Goal: Task Accomplishment & Management: Use online tool/utility

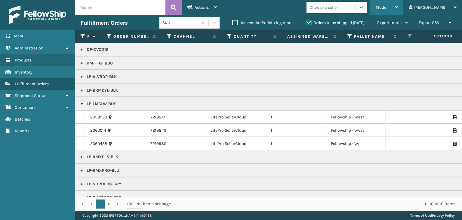
click at [398, 9] on div "Mode" at bounding box center [387, 7] width 22 height 15
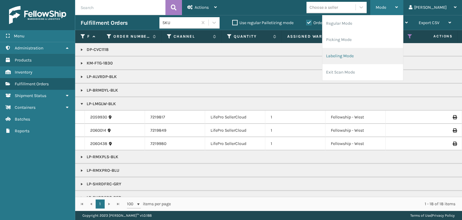
click at [370, 59] on li "Labeling Mode" at bounding box center [362, 56] width 81 height 16
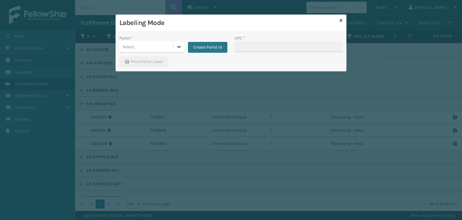
click at [179, 46] on icon at bounding box center [179, 47] width 4 height 2
click at [341, 21] on icon at bounding box center [341, 20] width 3 height 4
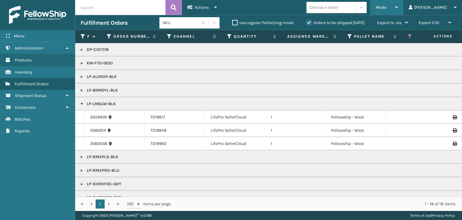
click at [386, 9] on span "Mode" at bounding box center [381, 7] width 11 height 5
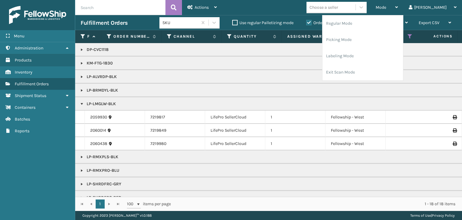
click at [323, 21] on label "Orders to be shipped [DATE]" at bounding box center [335, 22] width 58 height 5
click at [306, 21] on input "Orders to be shipped [DATE]" at bounding box center [306, 21] width 0 height 4
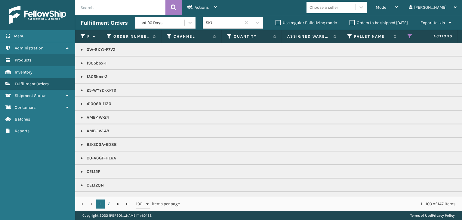
click at [369, 24] on label "Orders to be shipped [DATE]" at bounding box center [378, 22] width 58 height 5
click at [350, 23] on input "Orders to be shipped [DATE]" at bounding box center [349, 21] width 0 height 4
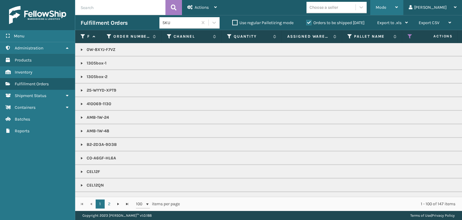
drag, startPoint x: 407, startPoint y: 13, endPoint x: 409, endPoint y: 7, distance: 6.7
click at [398, 13] on div "Mode" at bounding box center [387, 7] width 22 height 15
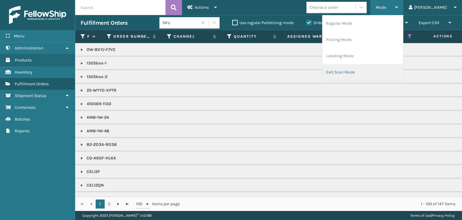
click at [379, 71] on li "Exit Scan Mode" at bounding box center [362, 72] width 81 height 16
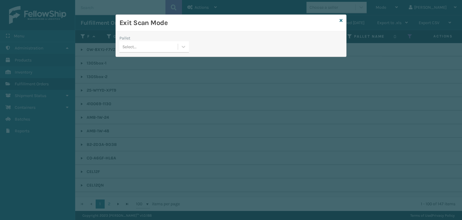
drag, startPoint x: 143, startPoint y: 42, endPoint x: 146, endPoint y: 48, distance: 7.4
click at [143, 42] on div "Select..." at bounding box center [148, 47] width 58 height 10
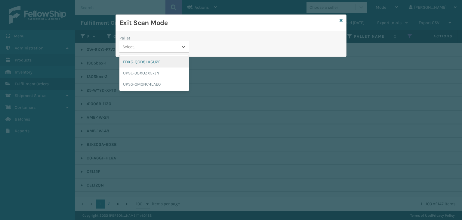
drag, startPoint x: 112, startPoint y: 94, endPoint x: 153, endPoint y: 64, distance: 50.9
click at [152, 64] on div "FDXG-QCD8LXGU2E" at bounding box center [153, 61] width 69 height 11
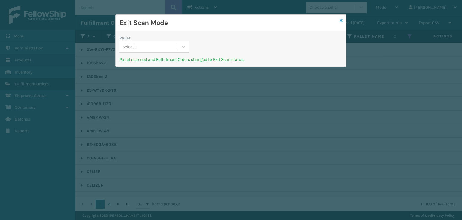
click at [341, 22] on icon at bounding box center [341, 20] width 3 height 4
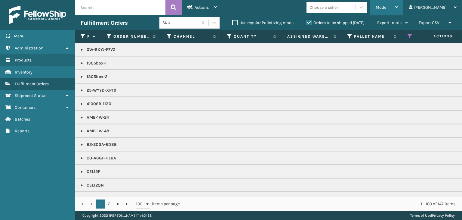
click at [398, 4] on div "Mode" at bounding box center [387, 7] width 22 height 15
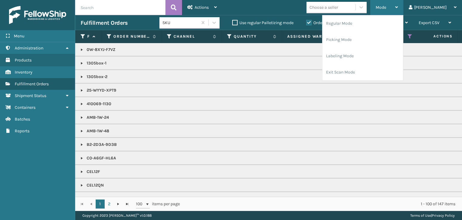
click at [398, 11] on div "Mode" at bounding box center [387, 7] width 22 height 15
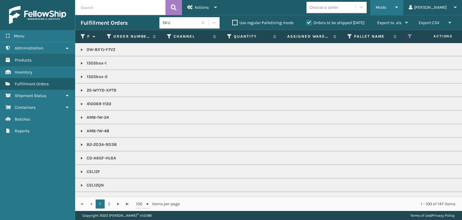
click at [398, 10] on div "Mode" at bounding box center [387, 7] width 22 height 15
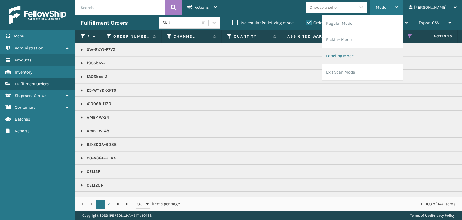
click at [375, 55] on li "Labeling Mode" at bounding box center [362, 56] width 81 height 16
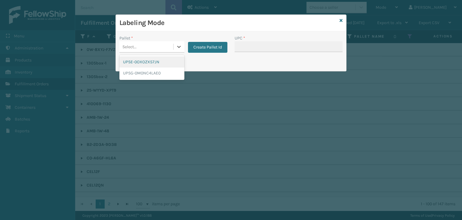
click at [172, 47] on div "Select..." at bounding box center [146, 47] width 54 height 10
click at [218, 48] on button "Create Pallet Id" at bounding box center [207, 47] width 39 height 11
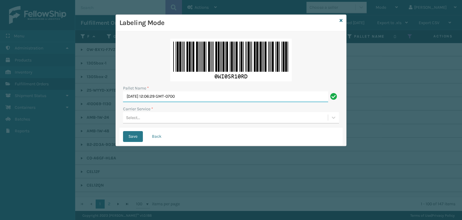
drag, startPoint x: 166, startPoint y: 95, endPoint x: 0, endPoint y: 116, distance: 167.3
click at [0, 112] on div "Labeling Mode Pallet Name * Thu Sep 04 2025 12:06:29 GMT-0700 Carrier Service *…" at bounding box center [231, 110] width 462 height 220
paste input "FEDZ555688"
type input "FEDZ555688"
click at [155, 117] on div "Select..." at bounding box center [225, 117] width 205 height 10
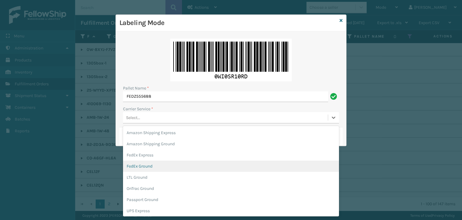
click at [150, 166] on div "FedEx Ground" at bounding box center [231, 165] width 216 height 11
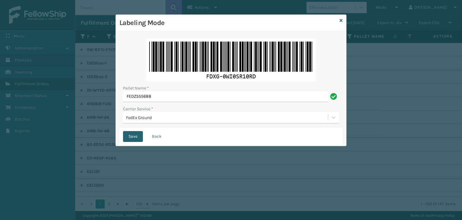
click at [135, 138] on button "Save" at bounding box center [133, 136] width 20 height 11
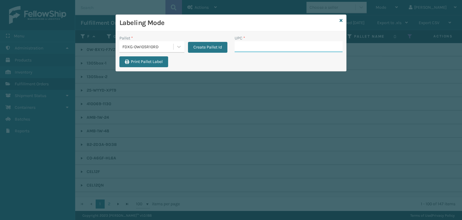
click at [278, 48] on input "UPC *" at bounding box center [289, 46] width 108 height 11
type input "810090931456"
click at [280, 48] on input "810090931456" at bounding box center [283, 46] width 97 height 11
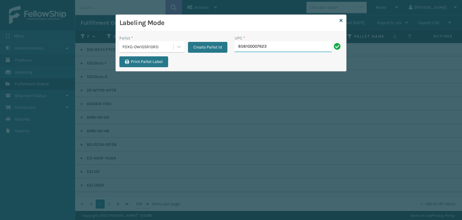
type input "858100007623"
type input "858100007630"
type input "858100007623"
type input "850040667905"
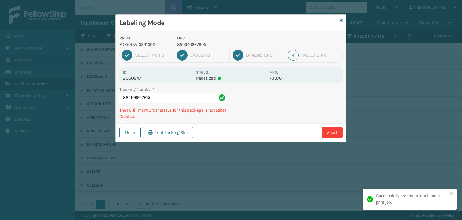
click at [194, 45] on p "850040667905" at bounding box center [221, 44] width 89 height 6
copy p "850040667905"
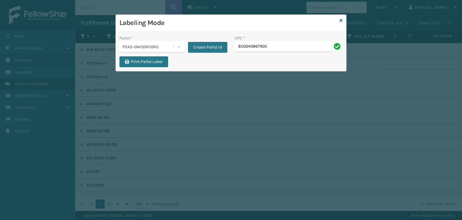
type input "850040667905"
type input "858100007606"
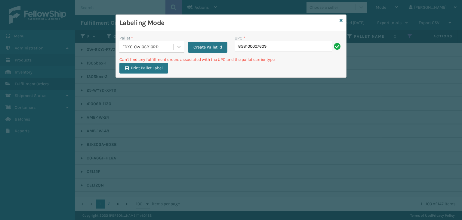
type input "858100007609"
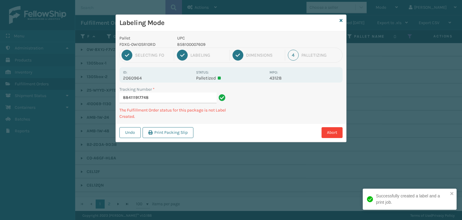
click at [189, 44] on p "858100007609" at bounding box center [221, 44] width 89 height 6
copy p "858100007609"
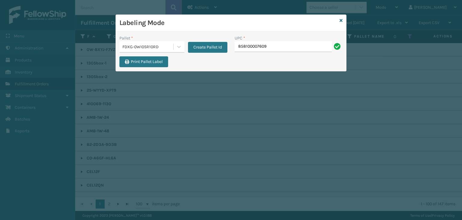
type input "858100007609"
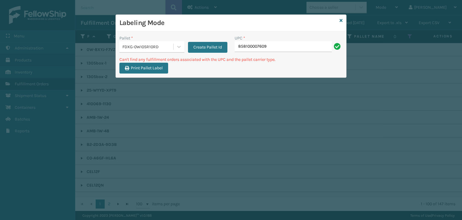
click at [143, 46] on div "FDXG-0WI0SR10RD" at bounding box center [147, 47] width 51 height 6
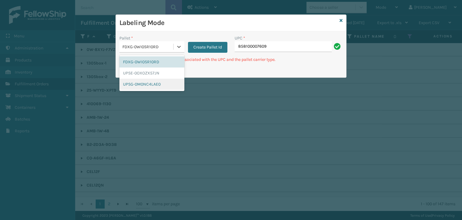
click at [147, 86] on div "UPSG-0M0NC4LAE0" at bounding box center [151, 83] width 65 height 11
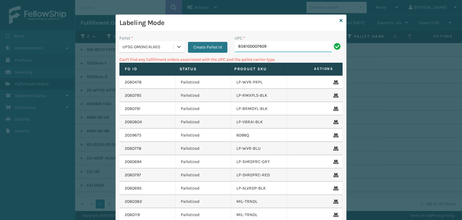
click at [282, 50] on input "858100007609" at bounding box center [283, 46] width 97 height 11
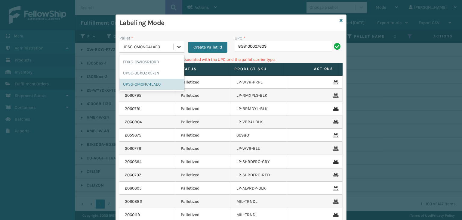
click at [176, 49] on icon at bounding box center [179, 47] width 6 height 6
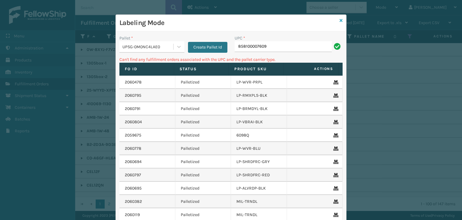
click at [340, 22] on icon at bounding box center [341, 20] width 3 height 4
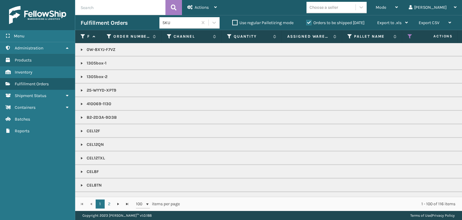
click at [355, 8] on div "Choose a seller" at bounding box center [330, 7] width 49 height 10
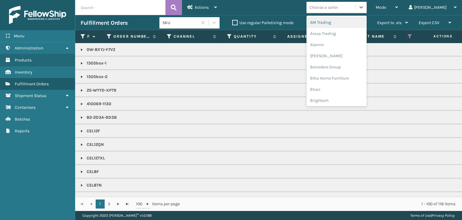
type input "N"
type input "BR"
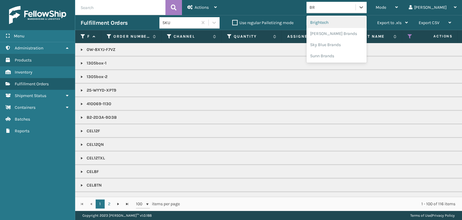
click at [358, 17] on div "Brightech" at bounding box center [336, 22] width 60 height 11
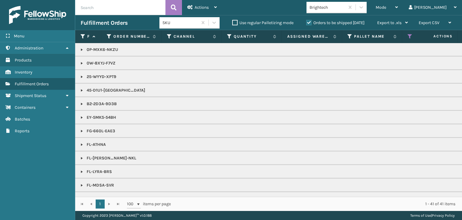
click at [80, 132] on link at bounding box center [81, 130] width 5 height 5
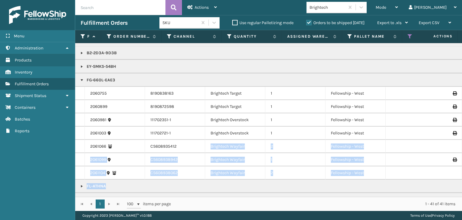
drag, startPoint x: 198, startPoint y: 192, endPoint x: 271, endPoint y: 189, distance: 72.2
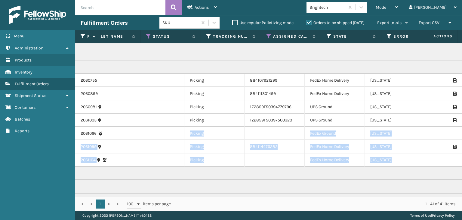
scroll to position [0, 263]
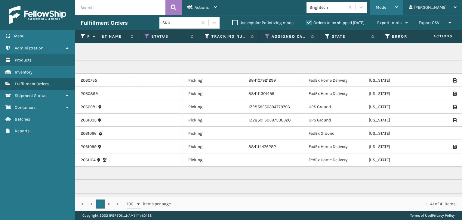
click at [386, 10] on span "Mode" at bounding box center [381, 7] width 11 height 5
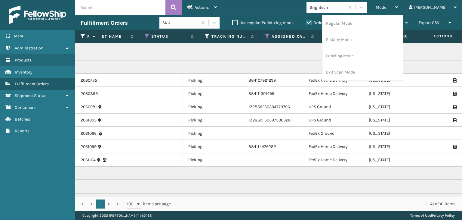
click at [378, 59] on li "Labeling Mode" at bounding box center [362, 56] width 81 height 16
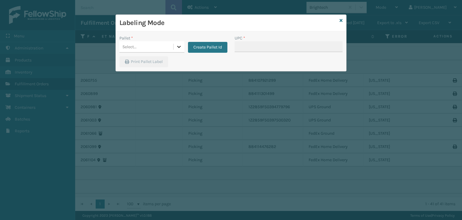
click at [182, 42] on div at bounding box center [179, 46] width 11 height 11
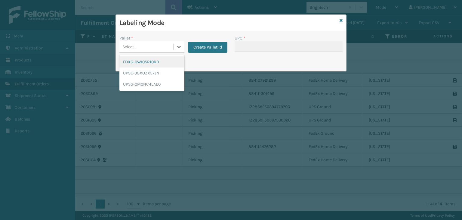
click at [176, 63] on div "FDXG-0WI0SR10RD" at bounding box center [151, 61] width 65 height 11
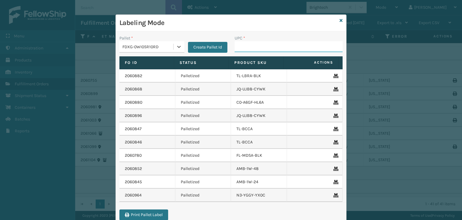
click at [254, 47] on input "UPC *" at bounding box center [289, 46] width 108 height 11
type input "858100007906"
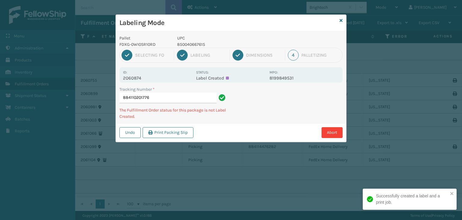
click at [128, 78] on p "2060874" at bounding box center [157, 77] width 69 height 5
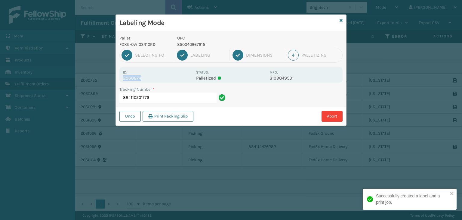
click at [130, 77] on p "2060874" at bounding box center [157, 77] width 69 height 5
click at [130, 82] on div "Id: 2060874 Status: Palletized MPO: 8199849531" at bounding box center [230, 74] width 223 height 15
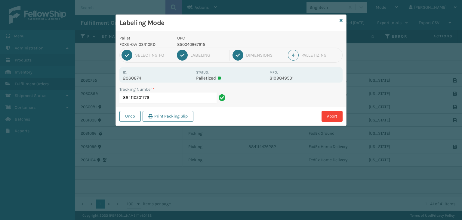
click at [133, 78] on p "2060874" at bounding box center [157, 77] width 69 height 5
copy p "2060874"
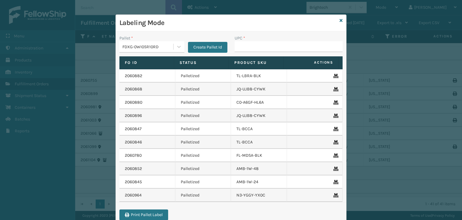
click at [161, 97] on td "2060880" at bounding box center [147, 102] width 56 height 13
click at [278, 48] on input "UPC *" at bounding box center [289, 46] width 108 height 11
click at [240, 45] on input "UPC *" at bounding box center [289, 46] width 108 height 11
click at [256, 45] on input "UPC *" at bounding box center [289, 46] width 108 height 11
type input "854403007056"
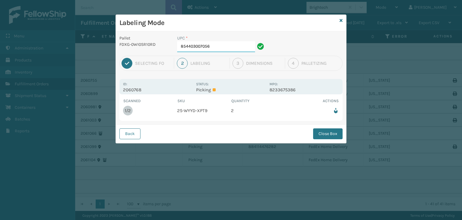
click at [240, 47] on input "854403007056" at bounding box center [216, 46] width 78 height 11
click at [323, 133] on button "Close Box" at bounding box center [327, 133] width 29 height 11
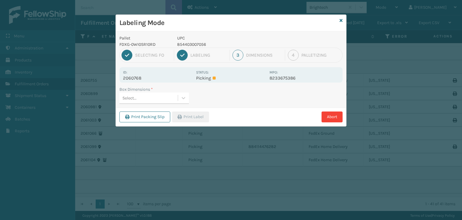
click at [161, 99] on div "Select..." at bounding box center [148, 98] width 58 height 10
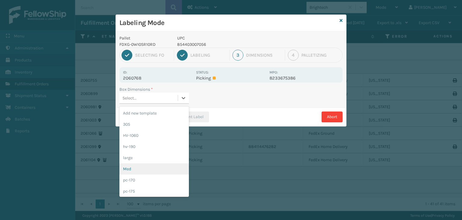
click at [159, 166] on div "Med" at bounding box center [153, 168] width 69 height 11
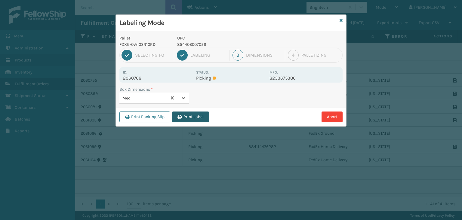
click at [199, 118] on button "Print Label" at bounding box center [190, 116] width 37 height 11
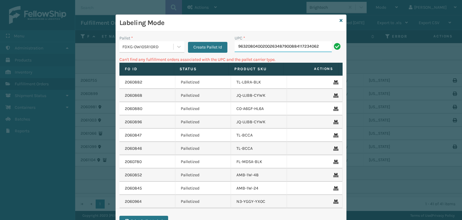
drag, startPoint x: 319, startPoint y: 48, endPoint x: 0, endPoint y: 57, distance: 318.9
click at [0, 57] on div "Labeling Mode Pallet * FDXG-0WI0SR10RD Create Pallet Id UPC * 96320804002002634…" at bounding box center [231, 110] width 462 height 220
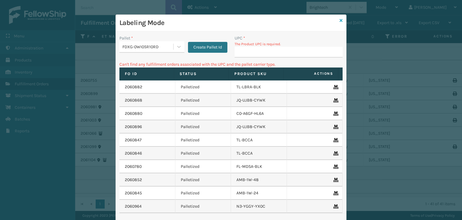
click at [340, 20] on icon at bounding box center [341, 20] width 3 height 4
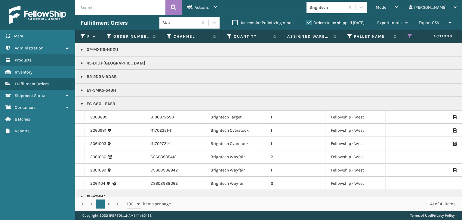
scroll to position [90, 0]
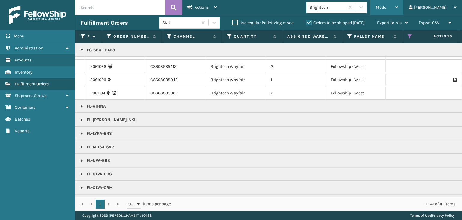
click at [398, 8] on div "Mode" at bounding box center [387, 7] width 22 height 15
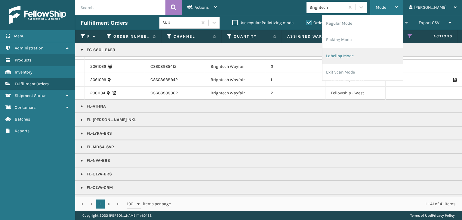
click at [390, 54] on li "Labeling Mode" at bounding box center [362, 56] width 81 height 16
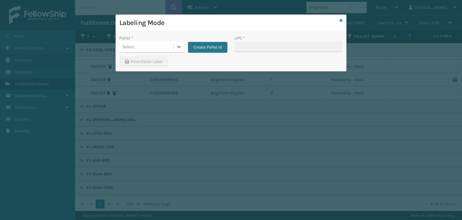
click at [149, 45] on div "Select..." at bounding box center [146, 47] width 54 height 10
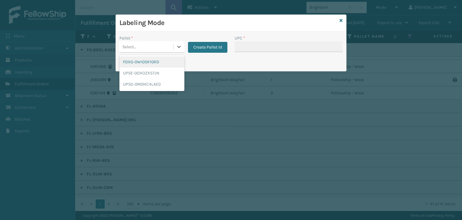
click at [148, 61] on div "FDXG-0WI0SR10RD" at bounding box center [151, 61] width 65 height 11
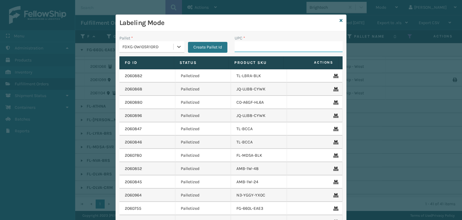
click at [260, 45] on input "UPC *" at bounding box center [289, 46] width 108 height 11
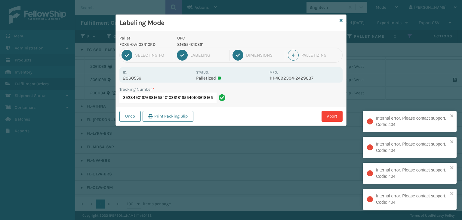
scroll to position [0, 42]
type input "3928490167668165540103618165540103618165540103618165540103618165540103618165540…"
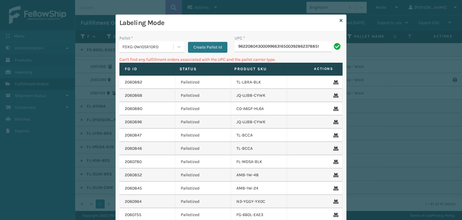
drag, startPoint x: 324, startPoint y: 46, endPoint x: 97, endPoint y: 75, distance: 228.1
click at [97, 75] on div "Labeling Mode Pallet * FDXG-0WI0SR10RD Create Pallet Id UPC * 96220804300099663…" at bounding box center [231, 110] width 462 height 220
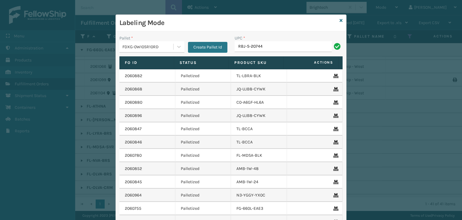
type input "RBJ-S-20744-40"
drag, startPoint x: 280, startPoint y: 48, endPoint x: 59, endPoint y: 85, distance: 223.7
click at [59, 85] on div "Labeling Mode Pallet * FDXG-0WI0SR10RD Create Pallet Id UPC * RBJ-S-20744-40 Fo…" at bounding box center [231, 110] width 462 height 220
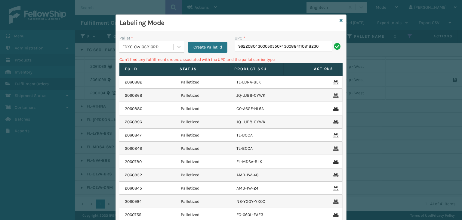
drag, startPoint x: 315, startPoint y: 46, endPoint x: 44, endPoint y: 64, distance: 272.1
click at [44, 64] on div "Labeling Mode Pallet * FDXG-0WI0SR10RD Create Pallet Id UPC * 96220804300059550…" at bounding box center [231, 110] width 462 height 220
type input "RBJ-S-20196-14"
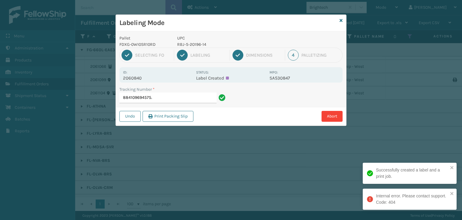
type input "884109694575"
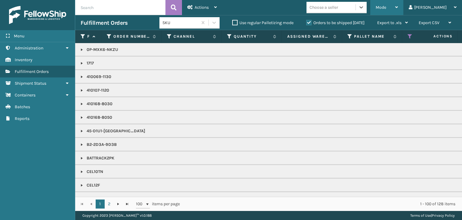
click at [386, 6] on span "Mode" at bounding box center [381, 7] width 11 height 5
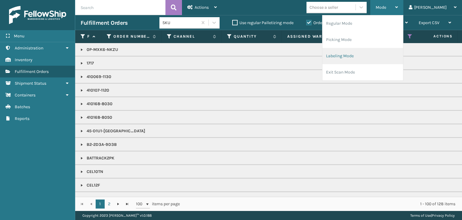
click at [379, 51] on li "Labeling Mode" at bounding box center [362, 56] width 81 height 16
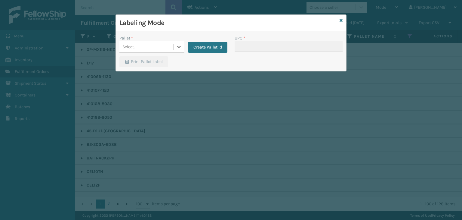
click at [144, 46] on div "Select..." at bounding box center [146, 47] width 54 height 10
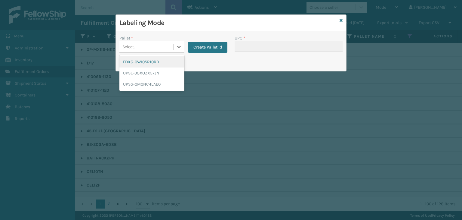
click at [150, 63] on div "FDXG-0WI0SR10RD" at bounding box center [151, 61] width 65 height 11
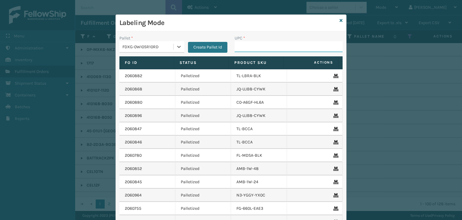
click at [252, 50] on input "UPC *" at bounding box center [289, 46] width 108 height 11
click at [151, 47] on div "FDXG-0WI0SR10RD" at bounding box center [147, 47] width 51 height 6
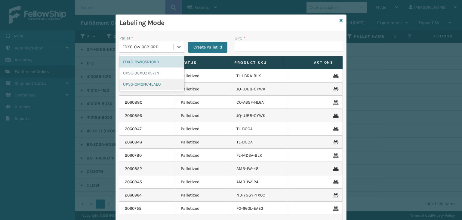
click at [152, 82] on div "UPSG-0M0NC4LAE0" at bounding box center [151, 83] width 65 height 11
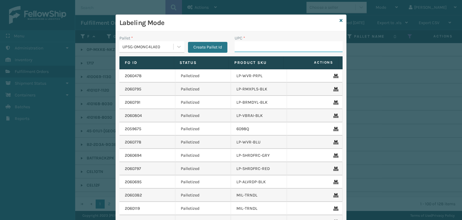
click at [245, 49] on input "UPC *" at bounding box center [289, 46] width 108 height 11
type input "KM-CWO30-SS"
click at [340, 17] on link at bounding box center [341, 20] width 3 height 6
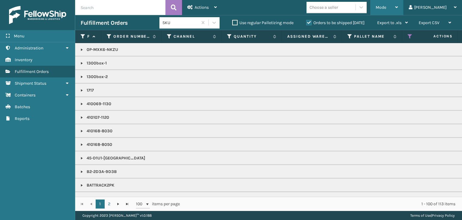
click at [398, 8] on div "Mode" at bounding box center [387, 7] width 22 height 15
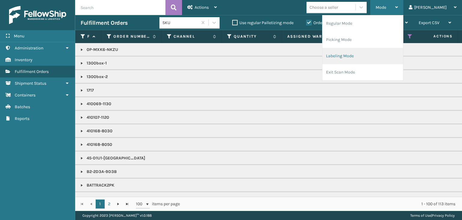
click at [383, 59] on li "Labeling Mode" at bounding box center [362, 56] width 81 height 16
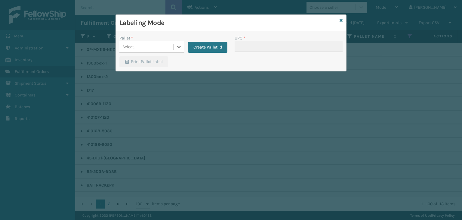
click at [135, 46] on div "Select..." at bounding box center [129, 47] width 14 height 6
click at [209, 44] on button "Create Pallet Id" at bounding box center [207, 47] width 39 height 11
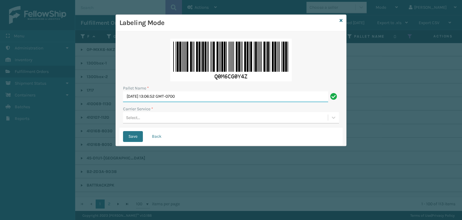
drag, startPoint x: 203, startPoint y: 98, endPoint x: 0, endPoint y: 94, distance: 203.4
click at [0, 94] on div "Labeling Mode Pallet Name * Thu Sep 04 2025 13:06:52 GMT-0700 Carrier Service *…" at bounding box center [231, 110] width 462 height 220
paste input "UPSP001752791"
type input "UPSP001752791"
click at [149, 118] on div "Select..." at bounding box center [225, 117] width 205 height 10
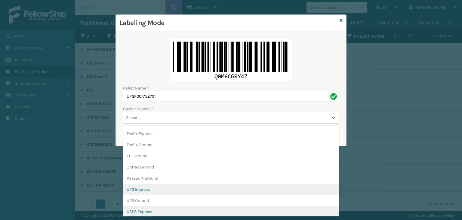
scroll to position [30, 0]
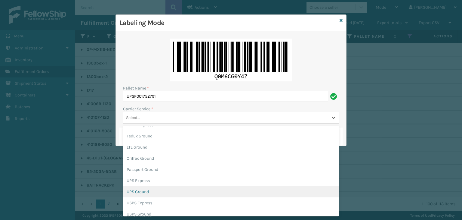
click at [148, 191] on div "UPS Ground" at bounding box center [231, 191] width 216 height 11
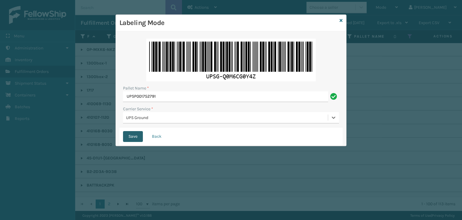
click at [133, 136] on button "Save" at bounding box center [133, 136] width 20 height 11
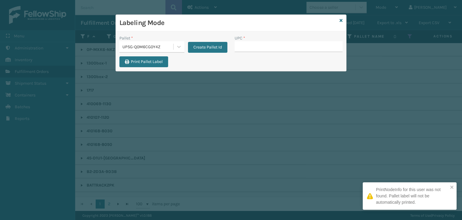
click at [153, 48] on div "UPSG-Q0M6CG0Y4Z" at bounding box center [147, 47] width 51 height 6
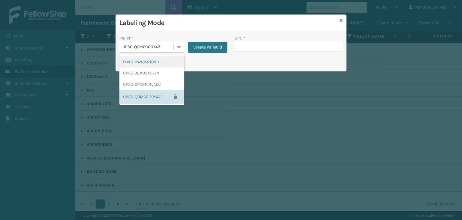
click at [342, 21] on icon at bounding box center [341, 20] width 3 height 4
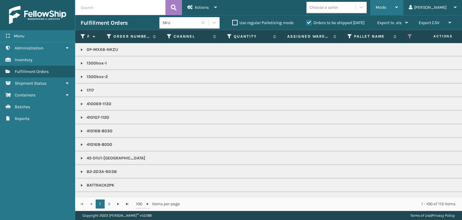
click at [398, 8] on div "Mode" at bounding box center [387, 7] width 22 height 15
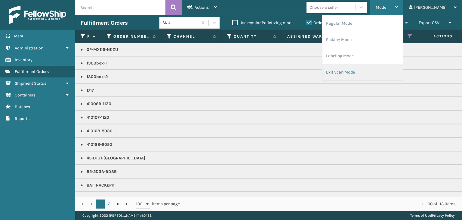
click at [393, 70] on li "Exit Scan Mode" at bounding box center [362, 72] width 81 height 16
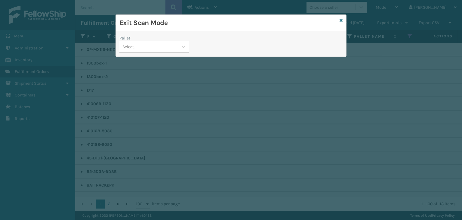
click at [151, 46] on div "Select..." at bounding box center [148, 47] width 58 height 10
drag, startPoint x: 340, startPoint y: 22, endPoint x: 392, endPoint y: 15, distance: 52.2
click at [340, 22] on icon at bounding box center [341, 20] width 3 height 4
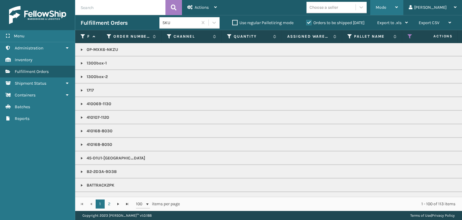
click at [403, 4] on div "Mode Regular Mode Picking Mode Labeling Mode Exit Scan Mode" at bounding box center [386, 7] width 33 height 15
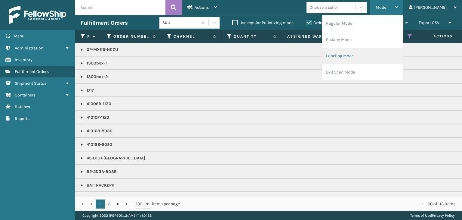
click at [388, 59] on li "Labeling Mode" at bounding box center [362, 56] width 81 height 16
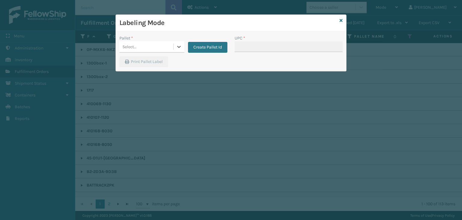
click at [135, 46] on div "Select..." at bounding box center [129, 47] width 14 height 6
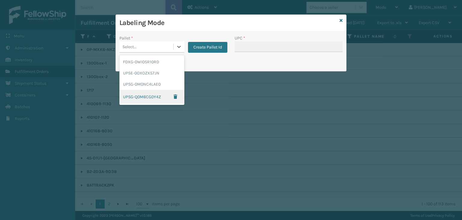
click at [159, 98] on div "UPSG-Q0M6CG0Y4Z" at bounding box center [151, 97] width 65 height 14
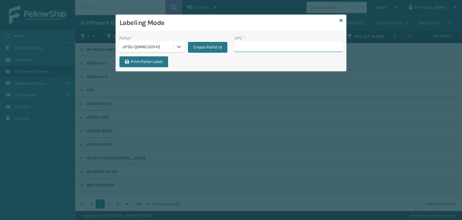
drag, startPoint x: 242, startPoint y: 47, endPoint x: 218, endPoint y: 40, distance: 25.0
click at [242, 47] on input "UPC *" at bounding box center [289, 46] width 108 height 11
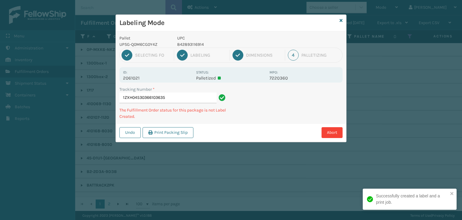
click at [188, 42] on p "842893116914" at bounding box center [221, 44] width 89 height 6
copy p "842893116914"
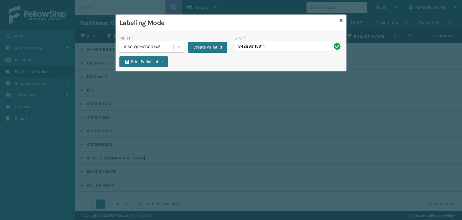
type input "842893116914"
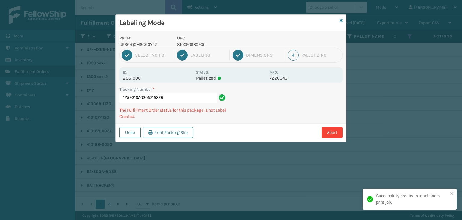
click at [194, 46] on p "810090930930" at bounding box center [221, 44] width 89 height 6
copy p "810090930930"
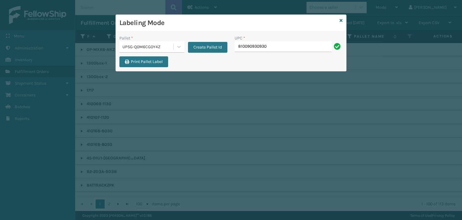
type input "810090930930"
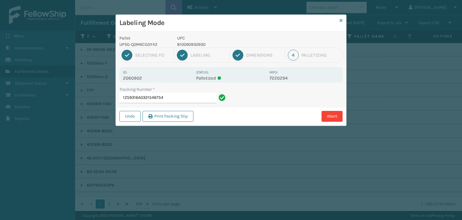
click at [341, 20] on icon at bounding box center [341, 20] width 3 height 4
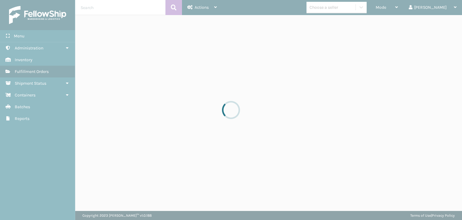
click at [396, 10] on div at bounding box center [231, 110] width 462 height 220
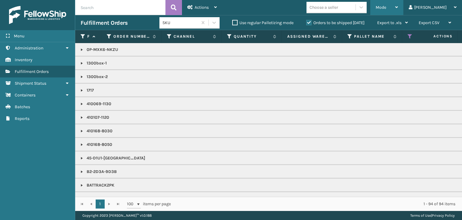
click at [396, 10] on div "Mode Regular Mode Picking Mode Labeling Mode Exit Scan Mode" at bounding box center [386, 7] width 33 height 15
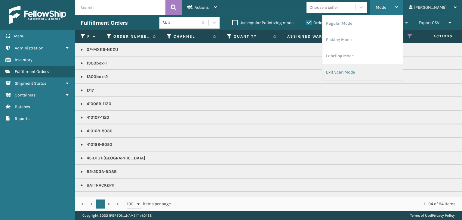
click at [384, 72] on li "Exit Scan Mode" at bounding box center [362, 72] width 81 height 16
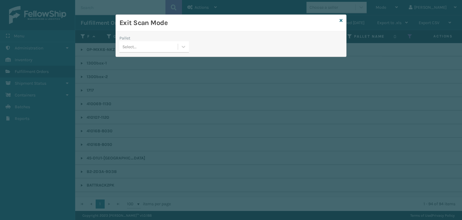
click at [168, 45] on div "Select..." at bounding box center [148, 47] width 58 height 10
drag, startPoint x: 174, startPoint y: 82, endPoint x: 161, endPoint y: 48, distance: 36.0
click at [161, 48] on div "Select..." at bounding box center [148, 47] width 58 height 10
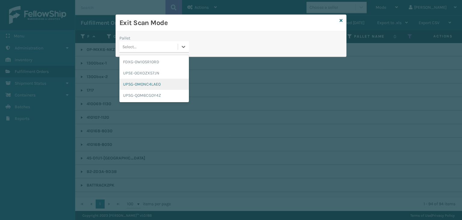
click at [177, 81] on div "UPSG-0M0NC4LAE0" at bounding box center [153, 83] width 69 height 11
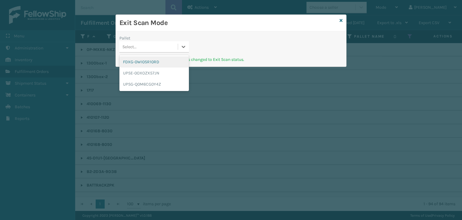
click at [161, 42] on div "Select..." at bounding box center [148, 47] width 58 height 10
click at [166, 88] on div "UPSG-Q0M6CG0Y4Z" at bounding box center [153, 83] width 69 height 11
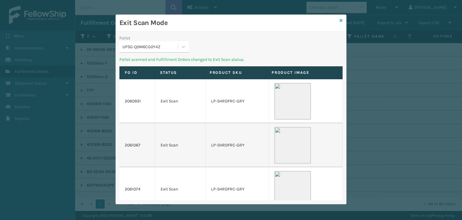
click at [342, 20] on icon at bounding box center [341, 20] width 3 height 4
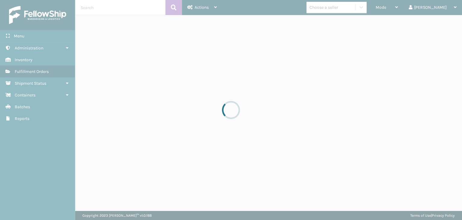
click at [420, 8] on div at bounding box center [231, 110] width 462 height 220
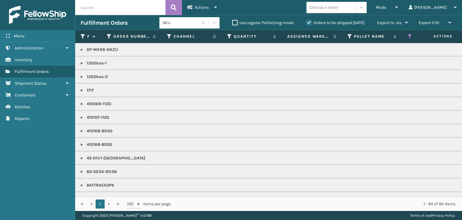
click at [398, 8] on div "Mode" at bounding box center [387, 7] width 22 height 15
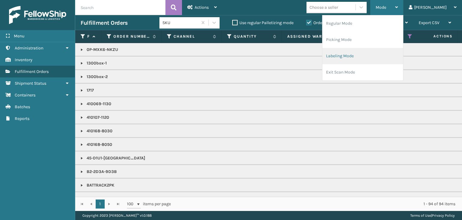
click at [383, 53] on li "Labeling Mode" at bounding box center [362, 56] width 81 height 16
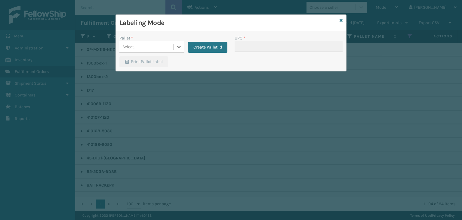
click at [146, 50] on div "Select..." at bounding box center [146, 47] width 54 height 10
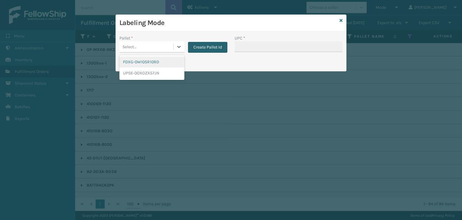
click at [219, 45] on button "Create Pallet Id" at bounding box center [207, 47] width 39 height 11
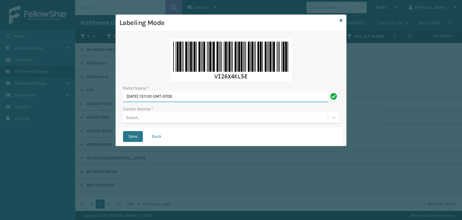
drag, startPoint x: 112, startPoint y: 90, endPoint x: 0, endPoint y: 94, distance: 112.0
click at [0, 94] on div "Labeling Mode Pallet Name * Thu Sep 04 2025 13:11:01 GMT-0700 Carrier Service *…" at bounding box center [231, 110] width 462 height 220
paste input "UPSP001752791"
type input "UPSP001752791"
click at [138, 114] on div "Select..." at bounding box center [133, 117] width 14 height 6
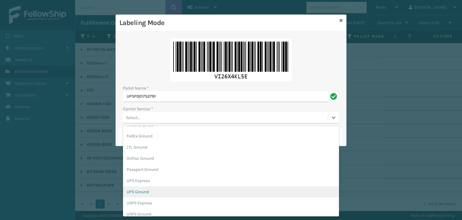
click at [143, 192] on div "UPS Ground" at bounding box center [231, 191] width 216 height 11
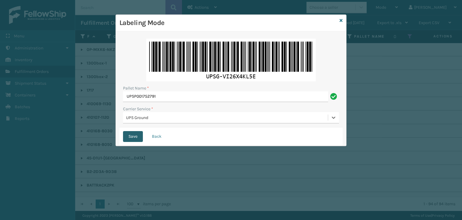
click at [127, 141] on button "Save" at bounding box center [133, 136] width 20 height 11
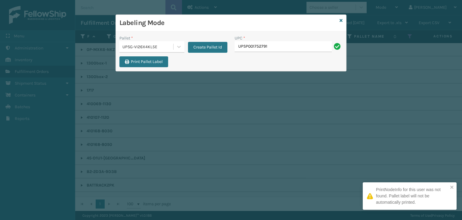
type input "UPSP001752791"
drag, startPoint x: 290, startPoint y: 47, endPoint x: 42, endPoint y: 48, distance: 248.7
click at [42, 48] on div "Labeling Mode Pallet * UPSG-VI26X4KL5E Create Pallet Id UPC * UPSP001752791 Pri…" at bounding box center [231, 110] width 462 height 220
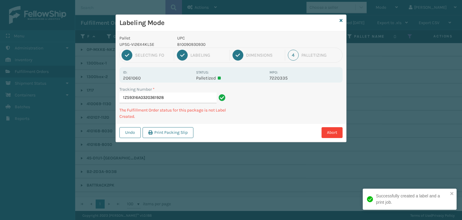
click at [194, 42] on p "810090930930" at bounding box center [221, 44] width 89 height 6
copy p "810090930930"
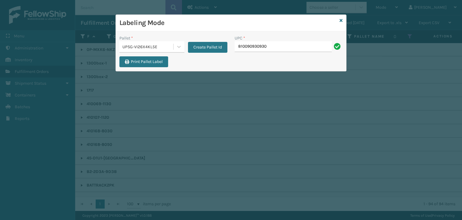
type input "810090930930"
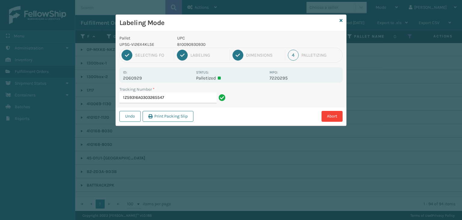
type input "1Z59316A0303265547810090930930"
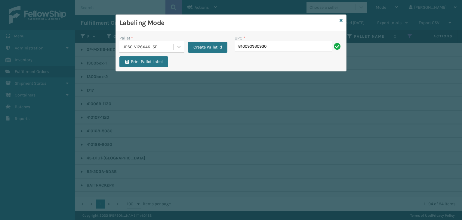
type input "810090930930"
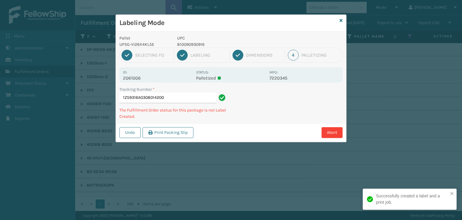
click at [196, 45] on p "810090930916" at bounding box center [221, 44] width 89 height 6
copy p "810090930916"
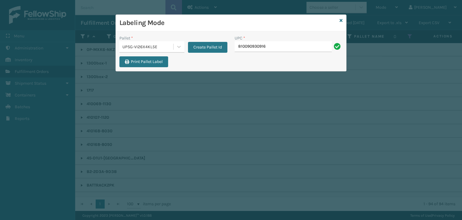
type input "810090930916"
type input "LP-STMRC-SLV"
type input "LP-RMXPLS-BLK"
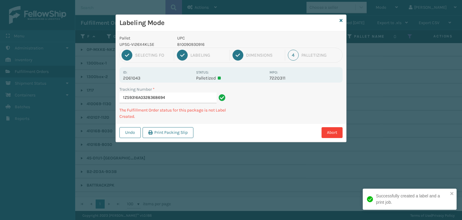
click at [192, 42] on p "810090930916" at bounding box center [221, 44] width 89 height 6
click at [191, 42] on p "810090930916" at bounding box center [221, 44] width 89 height 6
click at [192, 42] on p "810090930916" at bounding box center [221, 44] width 89 height 6
click at [198, 49] on div "1 Selecting FO 2 Labeling 3 Dimensions 4 Palletizing" at bounding box center [230, 55] width 223 height 15
click at [200, 44] on p "810090930916" at bounding box center [221, 44] width 89 height 6
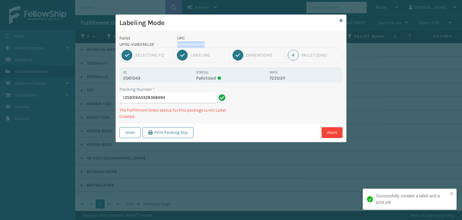
click at [200, 44] on p "810090930916" at bounding box center [221, 44] width 89 height 6
copy p "810090930916"
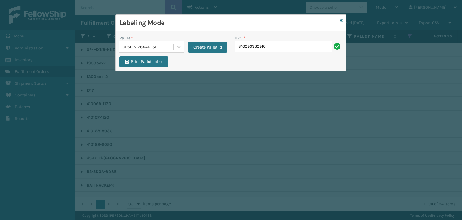
type input "810090930916"
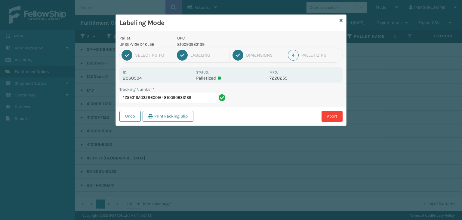
type input "1Z59316A0328600164810090933139"
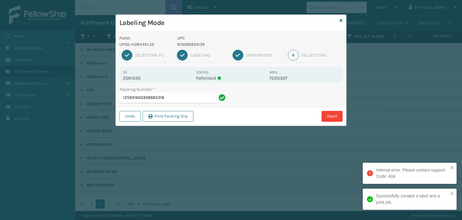
click at [193, 42] on p "810090933139" at bounding box center [221, 44] width 89 height 6
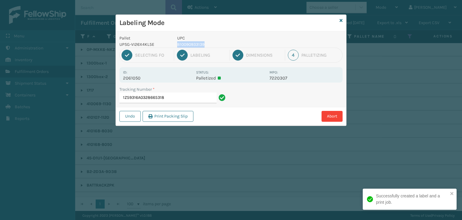
copy p "810090933139"
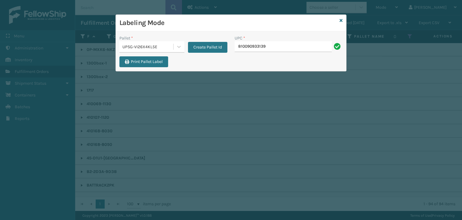
type input "810090933139"
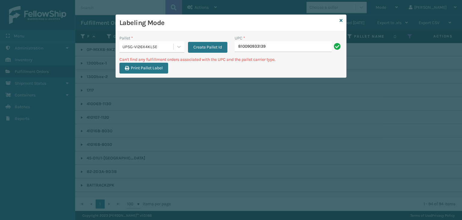
click at [161, 45] on div "UPSG-VI26X4KL5E" at bounding box center [147, 47] width 51 height 6
drag, startPoint x: 275, startPoint y: 48, endPoint x: 57, endPoint y: 55, distance: 219.1
click at [59, 55] on div "Labeling Mode Pallet * UPSG-VI26X4KL5E Create Pallet Id UPC * 810090933139 Can'…" at bounding box center [231, 110] width 462 height 220
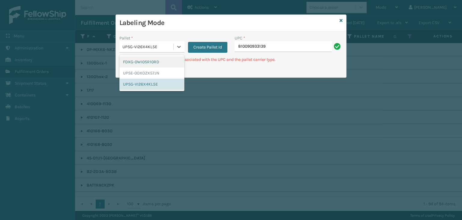
click at [149, 48] on div "UPSG-VI26X4KL5E" at bounding box center [147, 47] width 51 height 6
click at [147, 71] on div "UPSE-0OXOZX57JN" at bounding box center [151, 72] width 65 height 11
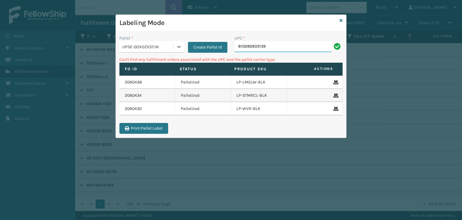
click at [291, 46] on input "810090933139" at bounding box center [283, 46] width 97 height 11
click at [238, 49] on input "840985125837" at bounding box center [283, 46] width 97 height 11
type input "00840985125837"
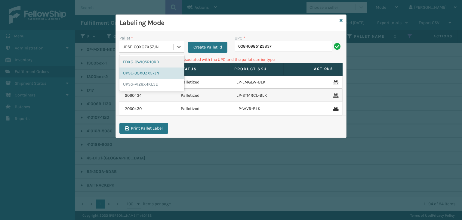
drag, startPoint x: 171, startPoint y: 48, endPoint x: 169, endPoint y: 64, distance: 16.1
click at [171, 50] on div "UPSE-0OXOZX57JN" at bounding box center [147, 47] width 51 height 6
click at [149, 85] on div "UPSG-VI26X4KL5E" at bounding box center [151, 83] width 65 height 11
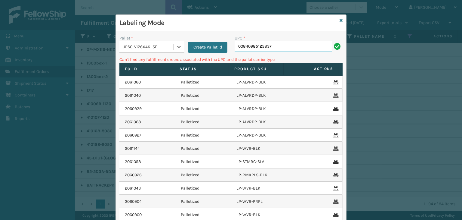
click at [274, 45] on input "00840985125837" at bounding box center [283, 46] width 97 height 11
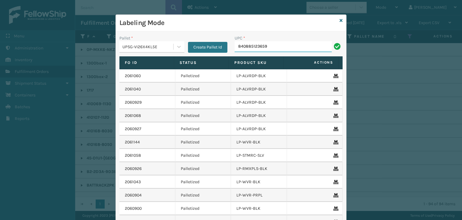
type input "840885123659"
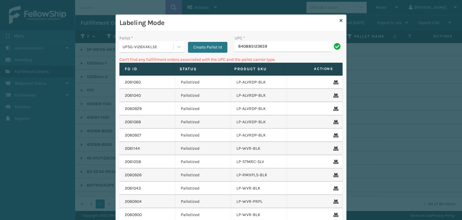
drag, startPoint x: 283, startPoint y: 47, endPoint x: 16, endPoint y: 86, distance: 270.1
click at [16, 86] on div "Labeling Mode Pallet * UPSG-VI26X4KL5E Create Pallet Id UPC * 840885123659 Can'…" at bounding box center [231, 110] width 462 height 220
type input "840985123659"
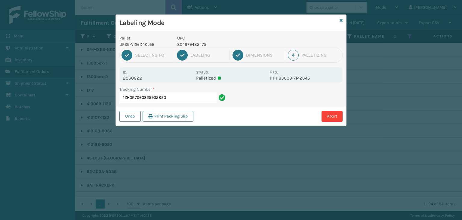
click at [194, 43] on p "804879482475" at bounding box center [221, 44] width 89 height 6
copy p "804879482475"
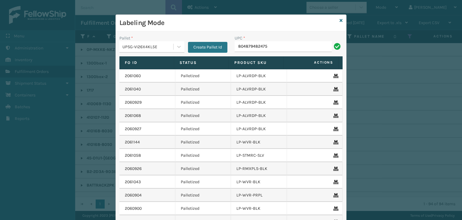
type input "804879482475"
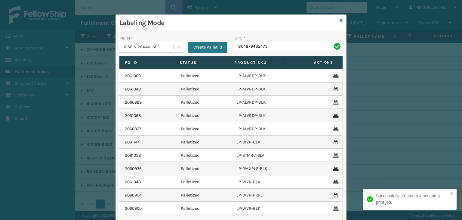
type input "804879482475"
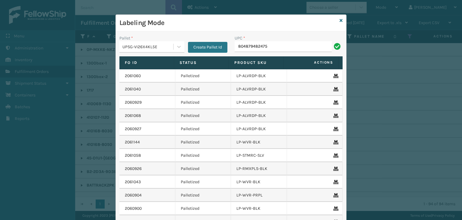
type input "804879482475"
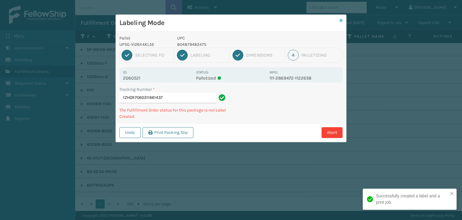
click at [340, 22] on icon at bounding box center [341, 20] width 3 height 4
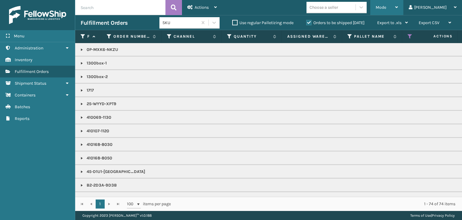
click at [398, 11] on div "Mode" at bounding box center [387, 7] width 22 height 15
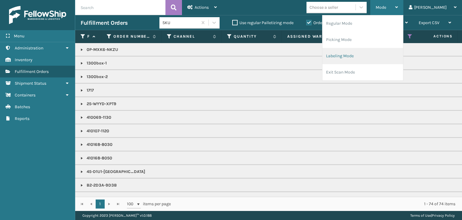
click at [383, 58] on li "Labeling Mode" at bounding box center [362, 56] width 81 height 16
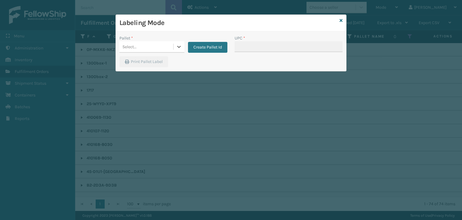
click at [165, 46] on div "Select..." at bounding box center [146, 47] width 54 height 10
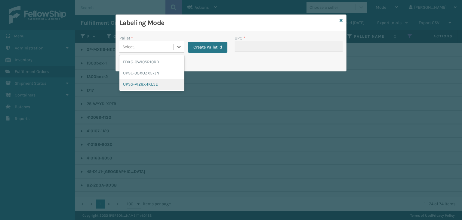
click at [168, 85] on div "UPSG-VI26X4KL5E" at bounding box center [151, 83] width 65 height 11
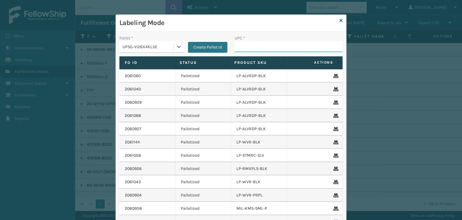
click at [270, 47] on input "UPC *" at bounding box center [289, 46] width 108 height 11
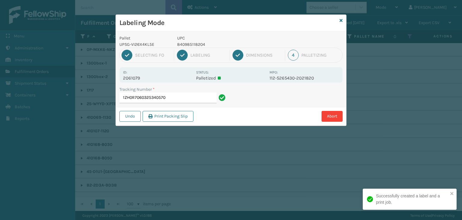
click at [191, 45] on p "840985118204" at bounding box center [221, 44] width 89 height 6
copy p "840985118204"
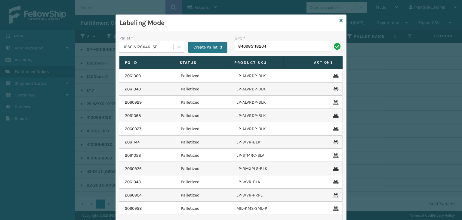
type input "840985118204"
click at [162, 46] on div "UPSG-VI26X4KL5E" at bounding box center [147, 47] width 51 height 6
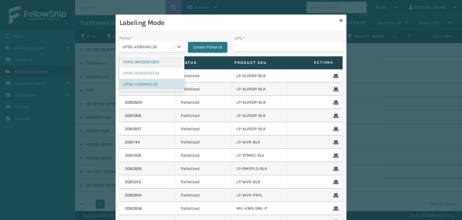
click at [162, 65] on div "FDXG-0WI0SR10RD" at bounding box center [151, 61] width 65 height 11
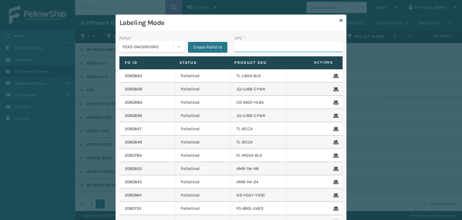
drag, startPoint x: 252, startPoint y: 51, endPoint x: 244, endPoint y: 54, distance: 8.7
click at [252, 51] on input "UPC *" at bounding box center [289, 46] width 108 height 11
click at [340, 19] on icon at bounding box center [341, 20] width 3 height 4
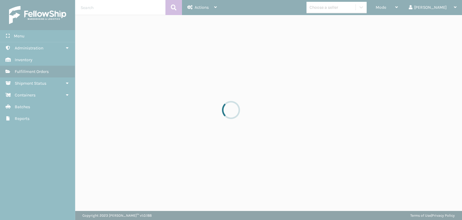
click at [346, 6] on div at bounding box center [231, 110] width 462 height 220
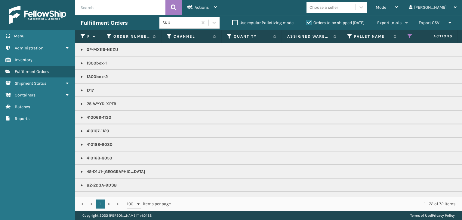
click at [338, 7] on div "Choose a seller" at bounding box center [323, 7] width 29 height 6
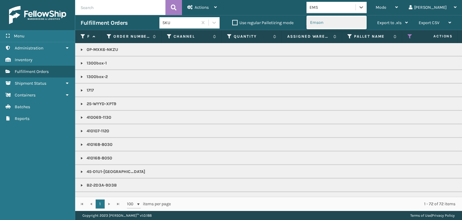
type input "EMSO"
click at [344, 19] on div "Emson" at bounding box center [336, 22] width 60 height 11
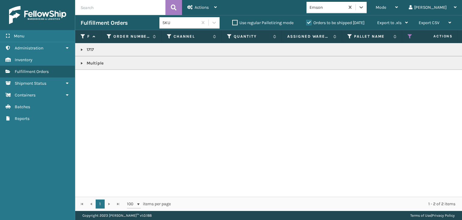
click at [81, 65] on link at bounding box center [81, 63] width 5 height 5
click at [97, 77] on link "2061076" at bounding box center [98, 79] width 16 height 6
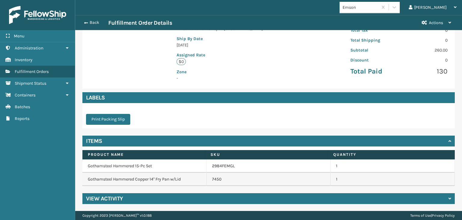
scroll to position [42, 0]
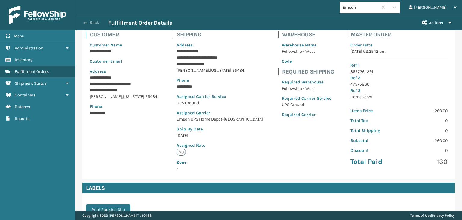
click at [93, 23] on button "Back" at bounding box center [95, 22] width 28 height 5
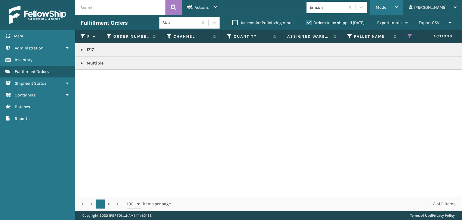
click at [398, 12] on div "Mode" at bounding box center [387, 7] width 22 height 15
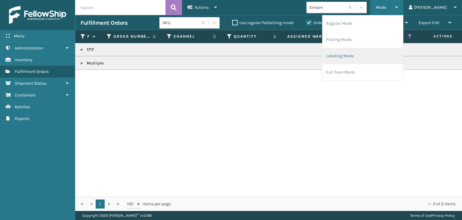
click at [392, 54] on li "Labeling Mode" at bounding box center [362, 56] width 81 height 16
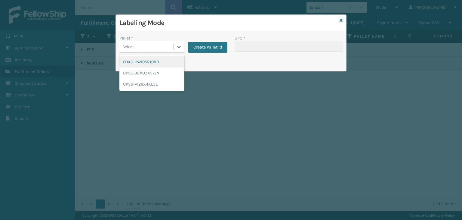
click at [129, 47] on div "Select..." at bounding box center [129, 47] width 14 height 6
click at [144, 64] on div "FDXG-0WI0SR10RD" at bounding box center [151, 61] width 65 height 11
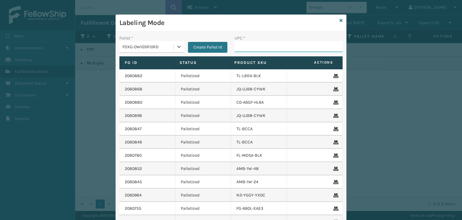
click at [245, 44] on input "UPC *" at bounding box center [289, 46] width 108 height 11
type input "858100007"
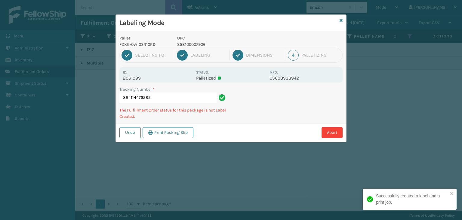
click at [197, 45] on p "858100007906" at bounding box center [221, 44] width 89 height 6
copy p "858100007906"
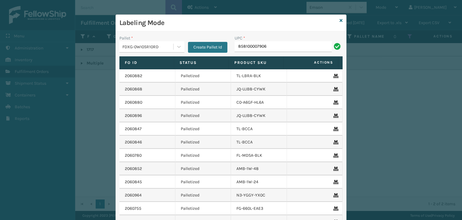
type input "858100007906"
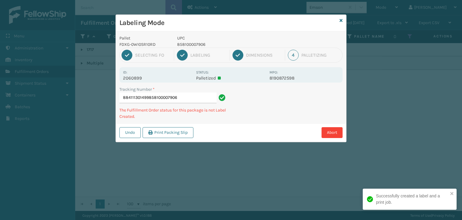
type input "884111301499858100007906858100007906"
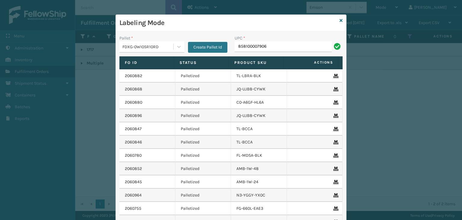
type input "858100007906"
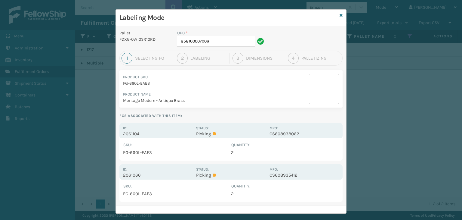
scroll to position [13, 0]
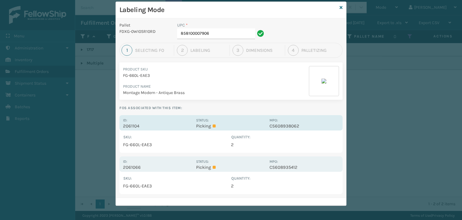
click at [233, 126] on p "Picking" at bounding box center [230, 125] width 69 height 5
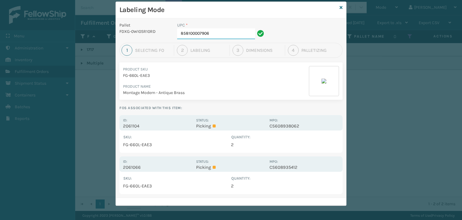
scroll to position [0, 0]
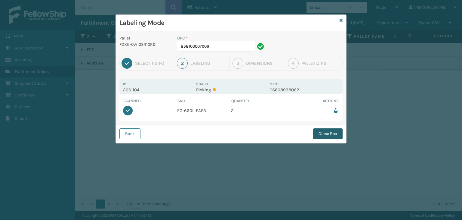
click at [325, 129] on button "Close Box" at bounding box center [327, 133] width 29 height 11
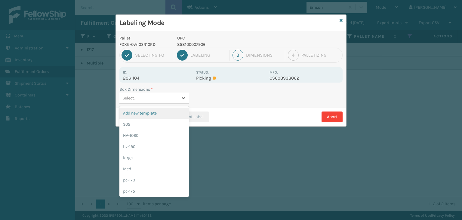
click at [168, 93] on div "Select..." at bounding box center [148, 98] width 58 height 10
click at [152, 169] on div "Med" at bounding box center [153, 168] width 69 height 11
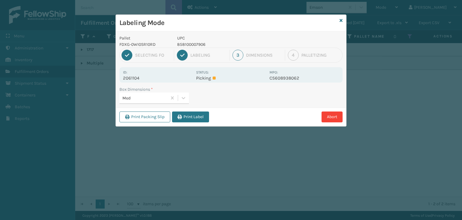
drag, startPoint x: 192, startPoint y: 113, endPoint x: 214, endPoint y: 106, distance: 22.0
click at [193, 113] on button "Print Label" at bounding box center [190, 116] width 37 height 11
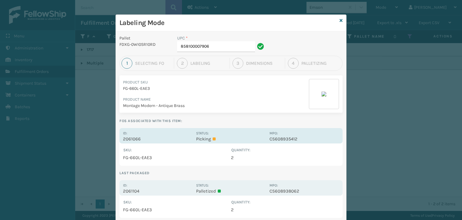
click at [220, 130] on div "Status: Picking" at bounding box center [230, 136] width 69 height 12
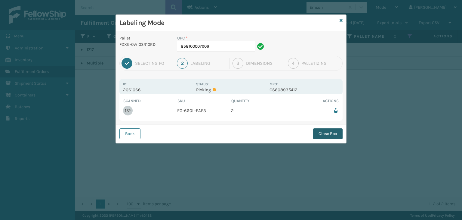
click at [315, 134] on button "Close Box" at bounding box center [327, 133] width 29 height 11
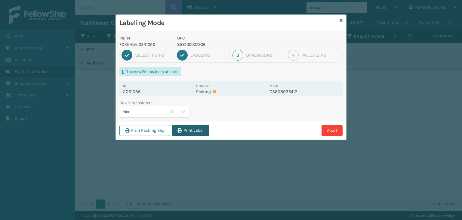
click at [195, 130] on button "Print Label" at bounding box center [190, 130] width 37 height 11
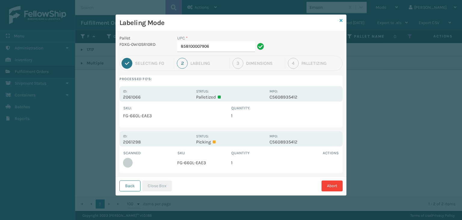
click at [341, 21] on icon at bounding box center [341, 20] width 3 height 4
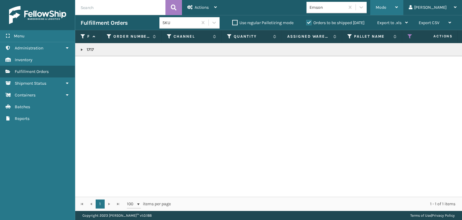
click at [398, 3] on div "Mode" at bounding box center [387, 7] width 22 height 15
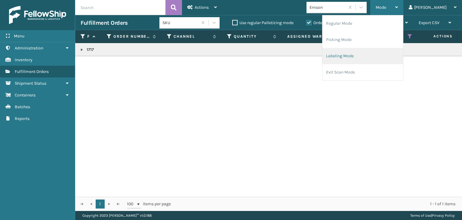
click at [386, 52] on li "Labeling Mode" at bounding box center [362, 56] width 81 height 16
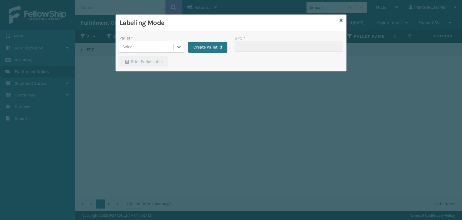
click at [152, 43] on div "Select..." at bounding box center [146, 47] width 54 height 10
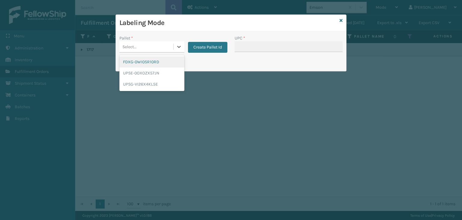
click at [153, 62] on div "FDXG-0WI0SR10RD" at bounding box center [151, 61] width 65 height 11
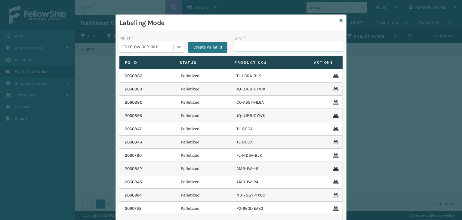
click at [250, 48] on input "UPC *" at bounding box center [289, 46] width 108 height 11
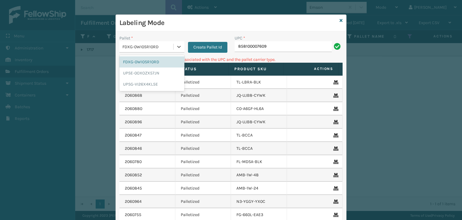
drag, startPoint x: 117, startPoint y: 43, endPoint x: 145, endPoint y: 92, distance: 56.3
click at [119, 46] on div "FDXG-0WI0SR10RD" at bounding box center [146, 47] width 54 height 10
click at [141, 86] on div "UPSG-VI26X4KL5E" at bounding box center [151, 83] width 65 height 11
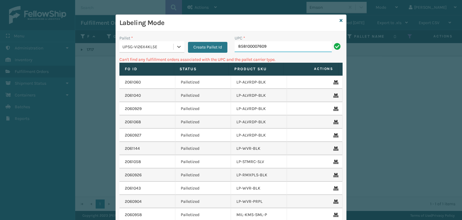
drag, startPoint x: 271, startPoint y: 45, endPoint x: 266, endPoint y: 49, distance: 6.4
click at [271, 45] on input "858100007609" at bounding box center [283, 46] width 97 height 11
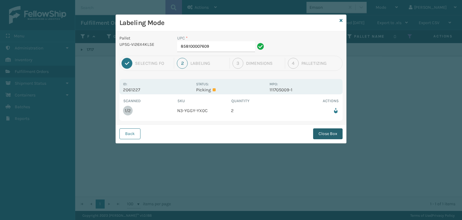
click at [318, 135] on button "Close Box" at bounding box center [327, 133] width 29 height 11
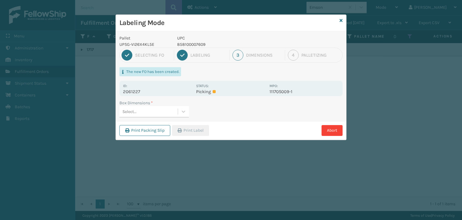
click at [169, 109] on div "Select..." at bounding box center [148, 111] width 58 height 10
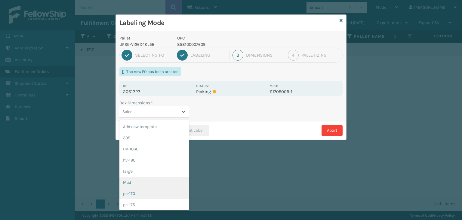
click at [158, 185] on div "Med" at bounding box center [153, 182] width 69 height 11
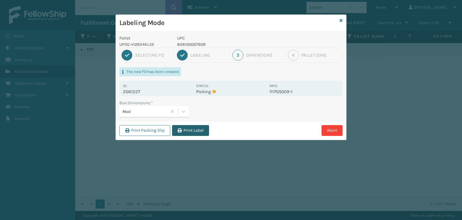
click at [201, 132] on button "Print Label" at bounding box center [190, 130] width 37 height 11
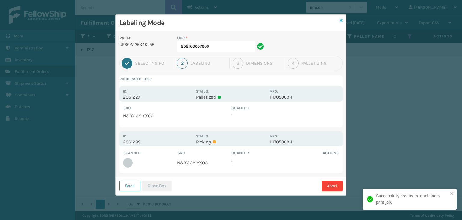
click at [342, 20] on icon at bounding box center [341, 20] width 3 height 4
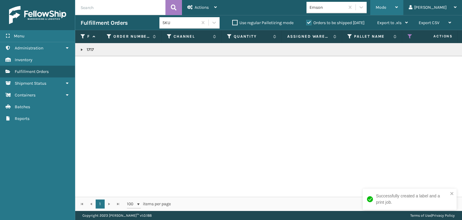
click at [398, 10] on div "Mode" at bounding box center [387, 7] width 22 height 15
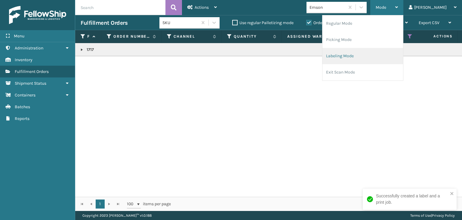
click at [379, 63] on li "Labeling Mode" at bounding box center [362, 56] width 81 height 16
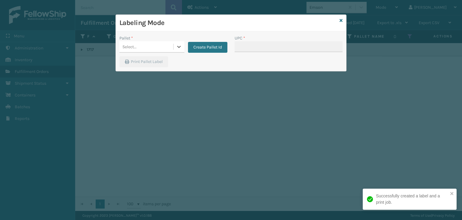
click at [156, 44] on div "Select..." at bounding box center [146, 47] width 54 height 10
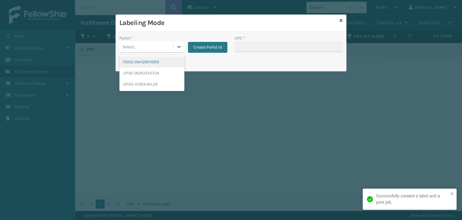
click at [155, 64] on div "FDXG-0WI0SR10RD" at bounding box center [151, 61] width 65 height 11
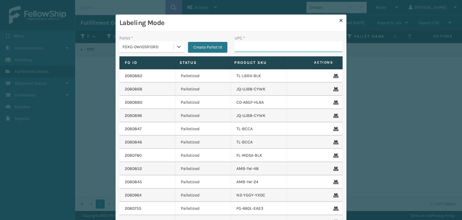
click at [244, 48] on input "UPC *" at bounding box center [289, 46] width 108 height 11
type input "858"
type input "85440"
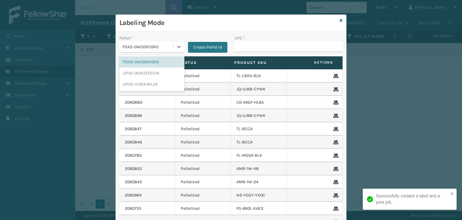
drag, startPoint x: 160, startPoint y: 51, endPoint x: 159, endPoint y: 70, distance: 19.6
click at [160, 52] on div "FDXG-0WI0SR10RD" at bounding box center [151, 46] width 65 height 11
click at [149, 85] on div "UPSG-VI26X4KL5E" at bounding box center [151, 83] width 65 height 11
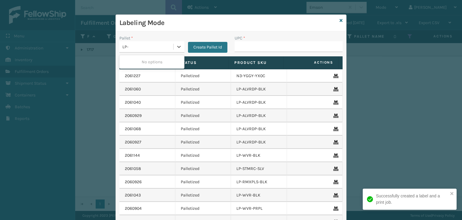
type input "LP-"
click at [291, 51] on input "UPC *" at bounding box center [289, 46] width 108 height 11
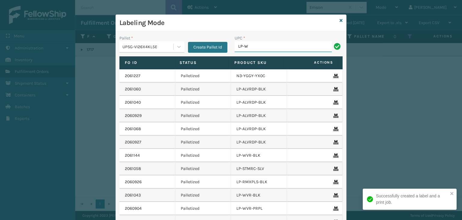
type input "LP-WVR-GRY"
type input "81009093"
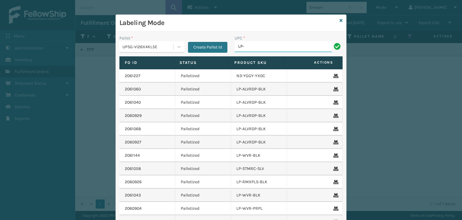
type input "LP-RMXPLS-BLK"
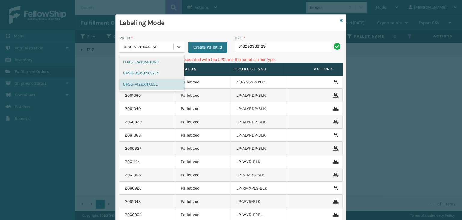
drag, startPoint x: 154, startPoint y: 43, endPoint x: 148, endPoint y: 72, distance: 30.1
click at [154, 46] on div "UPSG-VI26X4KL5E" at bounding box center [146, 47] width 54 height 10
drag, startPoint x: 146, startPoint y: 69, endPoint x: 152, endPoint y: 70, distance: 6.0
click at [152, 70] on div "UPSE-0OXOZX57JN" at bounding box center [151, 72] width 65 height 11
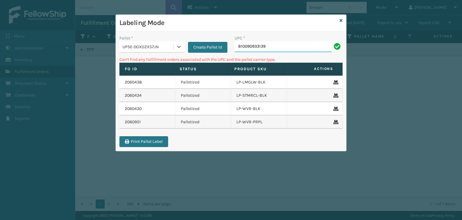
click at [277, 49] on input "810090933139" at bounding box center [283, 46] width 97 height 11
click at [240, 46] on input "068888011709" at bounding box center [283, 46] width 97 height 11
type input "68888011709"
click at [146, 48] on div "UPSE-0OXOZX57JN" at bounding box center [147, 47] width 51 height 6
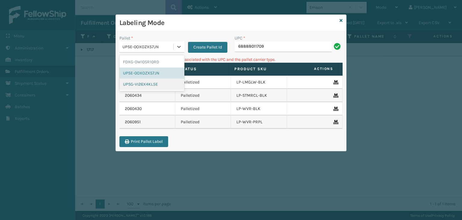
drag, startPoint x: 160, startPoint y: 85, endPoint x: 186, endPoint y: 77, distance: 27.0
click at [162, 84] on div "UPSG-VI26X4KL5E" at bounding box center [151, 83] width 65 height 11
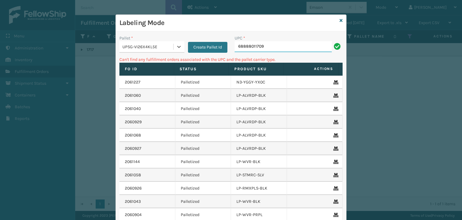
click at [235, 46] on input "68888011709" at bounding box center [283, 46] width 97 height 11
type input "068888011709"
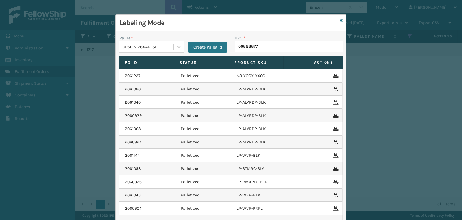
type input "068888779"
type input "8500044562"
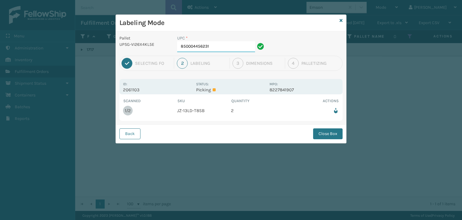
click at [229, 46] on input "850004456231" at bounding box center [216, 46] width 78 height 11
click at [336, 136] on button "Close Box" at bounding box center [327, 133] width 29 height 11
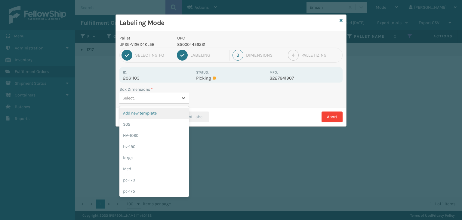
drag, startPoint x: 160, startPoint y: 94, endPoint x: 150, endPoint y: 182, distance: 88.3
click at [161, 99] on div "Select..." at bounding box center [148, 98] width 58 height 10
click at [149, 170] on div "Med" at bounding box center [153, 168] width 69 height 11
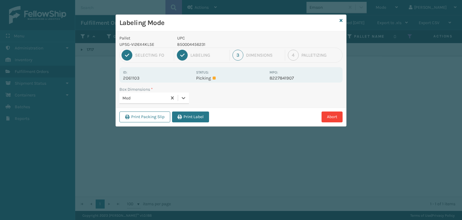
click at [189, 123] on div "Print Packing Slip Print Label Abort" at bounding box center [231, 116] width 230 height 18
click at [199, 111] on button "Print Label" at bounding box center [190, 116] width 37 height 11
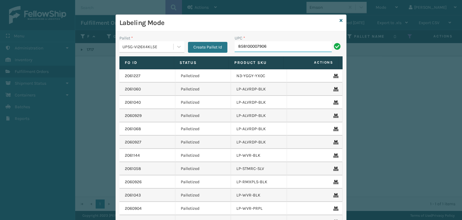
type input "858100007906"
type input "858100007609"
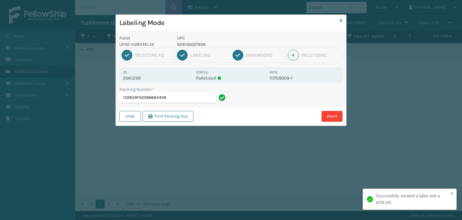
click at [341, 20] on icon at bounding box center [341, 20] width 3 height 4
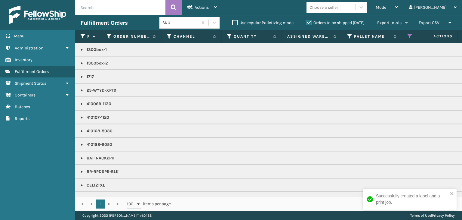
click at [338, 8] on div "Choose a seller" at bounding box center [323, 7] width 29 height 6
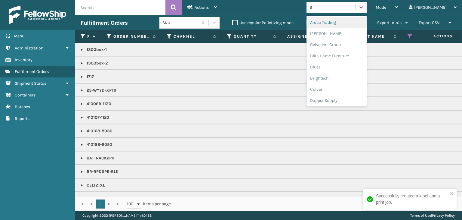
type input "BR"
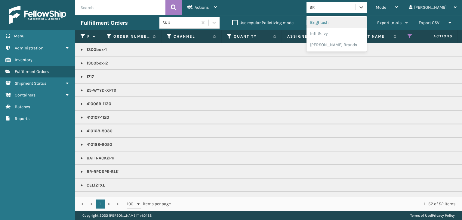
click at [354, 21] on div "Brightech" at bounding box center [336, 22] width 60 height 11
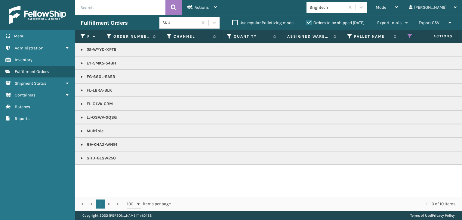
click at [82, 131] on link at bounding box center [81, 130] width 5 height 5
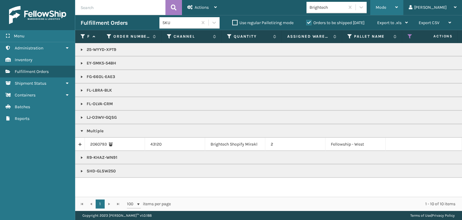
click at [386, 9] on span "Mode" at bounding box center [381, 7] width 11 height 5
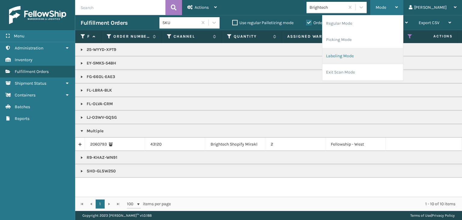
click at [369, 57] on li "Labeling Mode" at bounding box center [362, 56] width 81 height 16
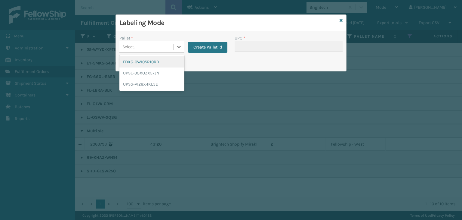
click at [158, 46] on div "Select..." at bounding box center [146, 47] width 54 height 10
click at [150, 84] on div "UPSG-VI26X4KL5E" at bounding box center [151, 83] width 65 height 11
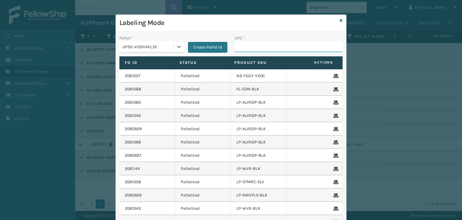
click at [252, 42] on input "UPC *" at bounding box center [289, 46] width 108 height 11
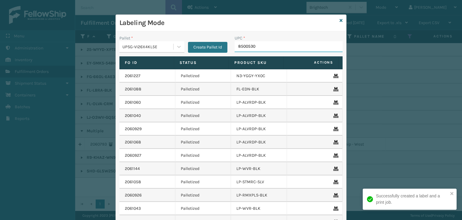
type input "85005306"
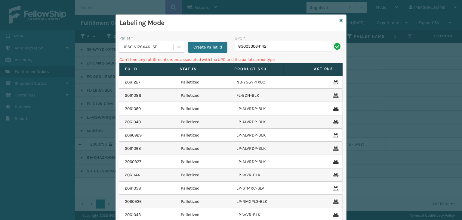
click at [168, 46] on div "UPSG-VI26X4KL5E" at bounding box center [147, 47] width 51 height 6
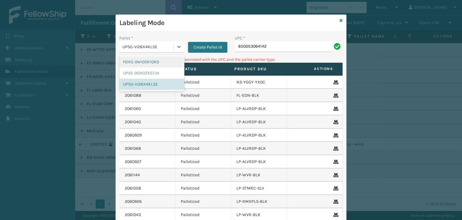
click at [153, 66] on div "FDXG-0WI0SR10RD" at bounding box center [151, 61] width 65 height 11
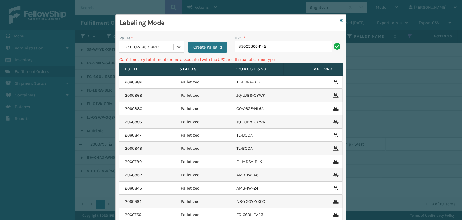
click at [155, 43] on div "FDXG-0WI0SR10RD" at bounding box center [146, 47] width 54 height 10
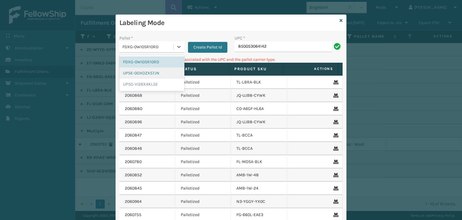
click at [162, 74] on div "UPSE-0OXOZX57JN" at bounding box center [151, 72] width 65 height 11
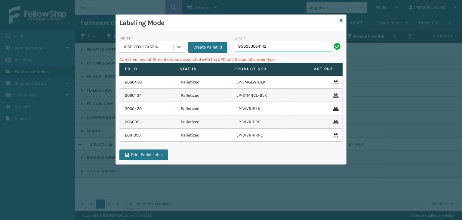
click at [266, 46] on input "850053064142" at bounding box center [283, 46] width 97 height 11
click at [340, 22] on icon at bounding box center [341, 20] width 3 height 4
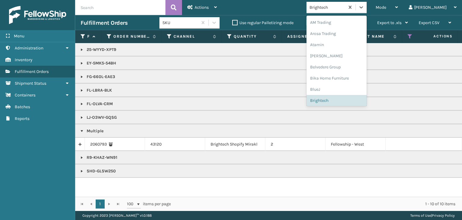
click at [345, 9] on div "Brightech" at bounding box center [327, 7] width 36 height 6
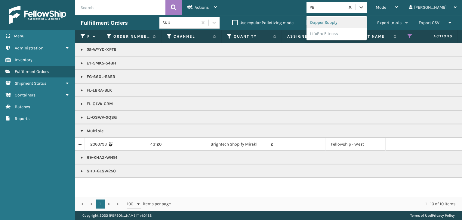
type input "PET"
click at [342, 22] on div "Petcove" at bounding box center [336, 22] width 60 height 11
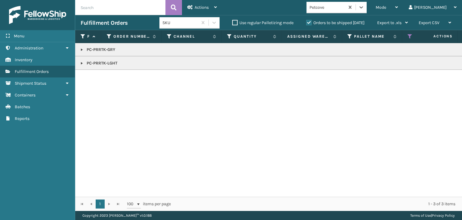
click at [83, 50] on link at bounding box center [81, 49] width 5 height 5
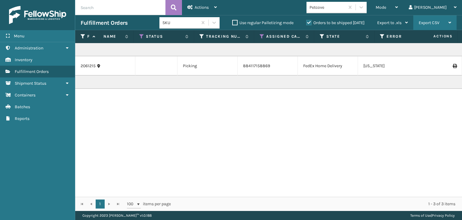
scroll to position [0, 269]
click at [398, 10] on div "Mode" at bounding box center [387, 7] width 22 height 15
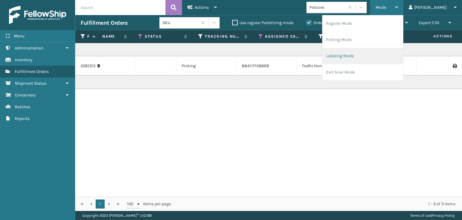
click at [388, 58] on li "Labeling Mode" at bounding box center [362, 56] width 81 height 16
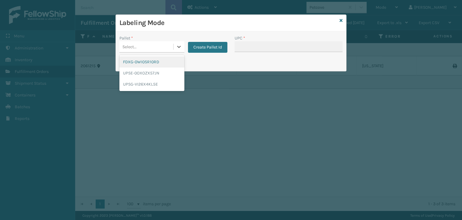
click at [147, 51] on div "Select..." at bounding box center [146, 47] width 54 height 10
click at [148, 65] on div "FDXG-0WI0SR10RD" at bounding box center [151, 61] width 65 height 11
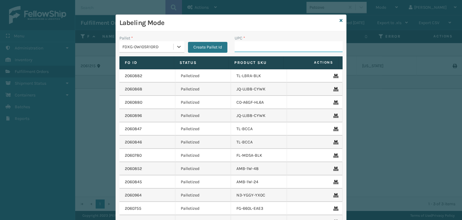
drag, startPoint x: 256, startPoint y: 42, endPoint x: 251, endPoint y: 46, distance: 6.1
click at [256, 42] on input "UPC *" at bounding box center [289, 46] width 108 height 11
click at [152, 47] on div "FDXG-0WI0SR10RD" at bounding box center [147, 47] width 51 height 6
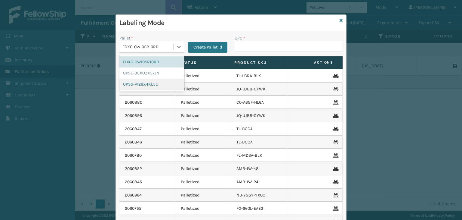
click at [158, 85] on div "UPSG-VI26X4KL5E" at bounding box center [151, 83] width 65 height 11
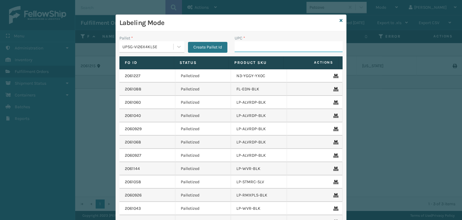
click at [263, 50] on input "UPC *" at bounding box center [289, 46] width 108 height 11
click at [290, 47] on input "810090931456" at bounding box center [283, 46] width 97 height 11
type input "810"
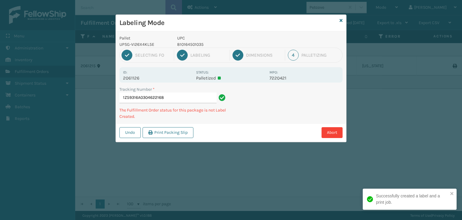
click at [200, 40] on p "UPC" at bounding box center [221, 38] width 89 height 6
click at [199, 42] on p "810164501035" at bounding box center [221, 44] width 89 height 6
copy p "810164501035"
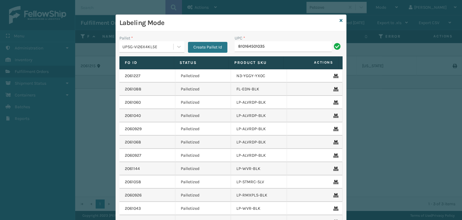
type input "810164501035"
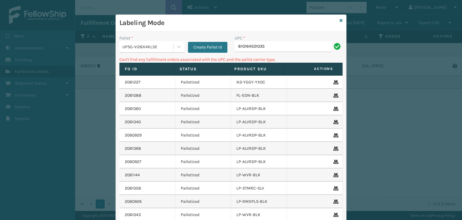
click at [154, 46] on div "UPSG-VI26X4KL5E" at bounding box center [147, 47] width 51 height 6
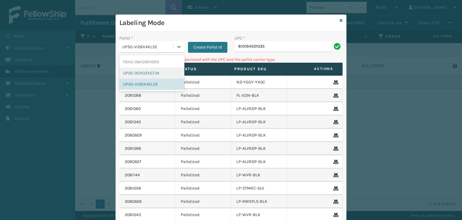
click at [149, 71] on div "UPSE-0OXOZX57JN" at bounding box center [151, 72] width 65 height 11
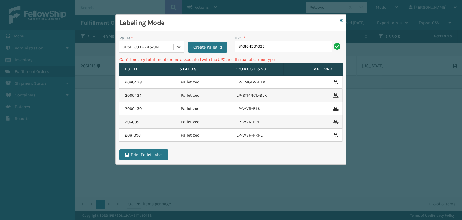
click at [269, 44] on input "810164501035" at bounding box center [283, 46] width 97 height 11
click at [138, 45] on div "UPSE-0OXOZX57JN" at bounding box center [147, 47] width 51 height 6
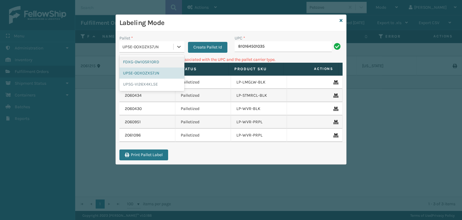
drag, startPoint x: 149, startPoint y: 58, endPoint x: 275, endPoint y: 50, distance: 126.0
click at [149, 58] on div "FDXG-0WI0SR10RD" at bounding box center [151, 61] width 65 height 11
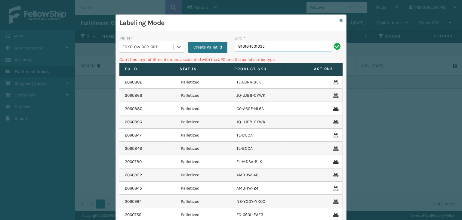
click at [281, 48] on input "810164501035" at bounding box center [283, 46] width 97 height 11
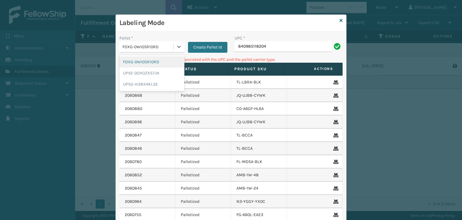
drag, startPoint x: 170, startPoint y: 43, endPoint x: 163, endPoint y: 61, distance: 19.3
click at [170, 45] on div "FDXG-0WI0SR10RD" at bounding box center [146, 47] width 54 height 10
click at [157, 86] on div "UPSG-VI26X4KL5E" at bounding box center [151, 83] width 65 height 11
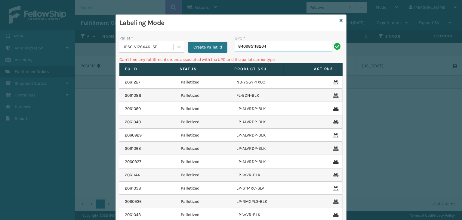
drag, startPoint x: 274, startPoint y: 48, endPoint x: 35, endPoint y: 114, distance: 248.7
click at [35, 114] on div "Labeling Mode Pallet * UPSG-VI26X4KL5E Create Pallet Id UPC * 840985118204 Can'…" at bounding box center [231, 110] width 462 height 220
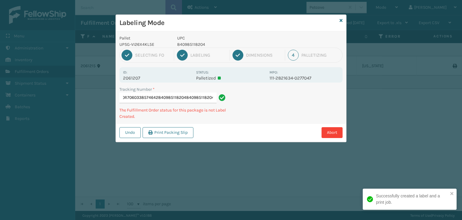
type input "1ZH0R7060338574642840985118204840985118204840985118204"
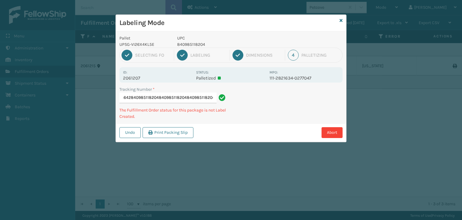
scroll to position [0, 0]
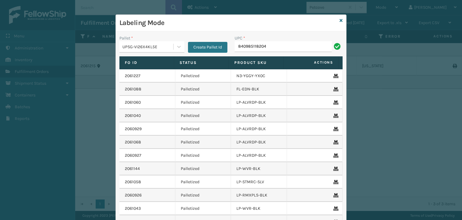
type input "840985118204"
click at [342, 19] on div "Labeling Mode" at bounding box center [231, 23] width 230 height 17
click at [335, 21] on div "Labeling Mode" at bounding box center [231, 23] width 230 height 17
click at [340, 23] on link at bounding box center [341, 20] width 3 height 6
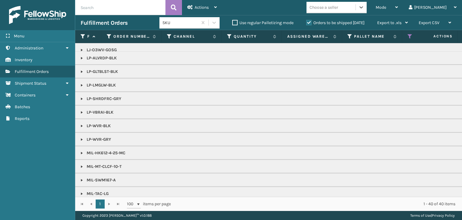
scroll to position [272, 0]
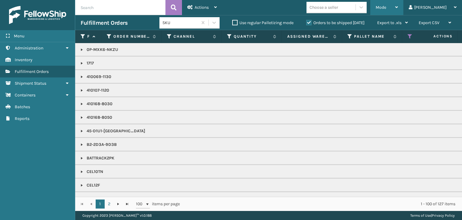
click at [386, 5] on span "Mode" at bounding box center [381, 7] width 11 height 5
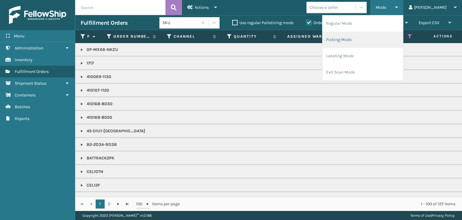
click at [389, 35] on li "Picking Mode" at bounding box center [362, 40] width 81 height 16
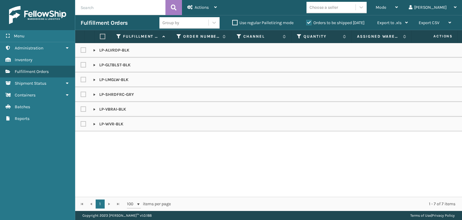
click at [326, 26] on div "Orders to be shipped [DATE]" at bounding box center [336, 22] width 71 height 7
click at [326, 24] on label "Orders to be shipped [DATE]" at bounding box center [335, 22] width 58 height 5
click at [306, 23] on input "Orders to be shipped [DATE]" at bounding box center [306, 21] width 0 height 4
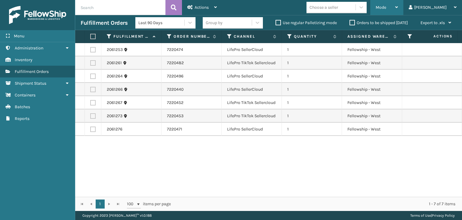
drag, startPoint x: 420, startPoint y: 0, endPoint x: 404, endPoint y: 18, distance: 24.5
click at [403, 3] on div "Mode Regular Mode Picking Mode Labeling Mode Exit Scan Mode" at bounding box center [386, 7] width 33 height 15
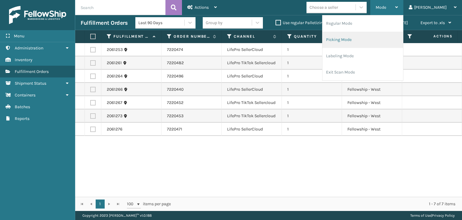
click at [399, 42] on li "Picking Mode" at bounding box center [362, 40] width 81 height 16
